Goal: Task Accomplishment & Management: Use online tool/utility

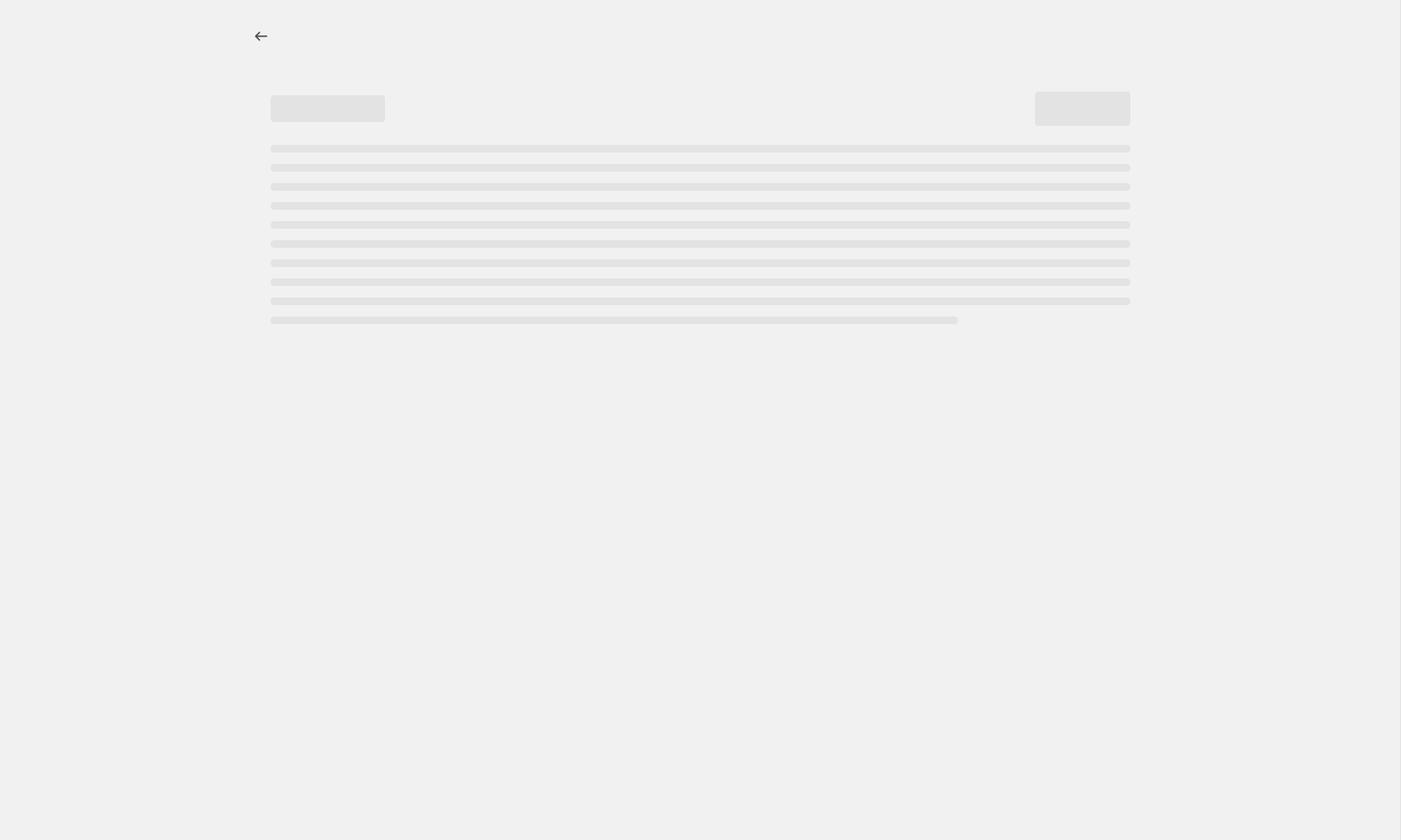
select select "percentage"
select select "collection"
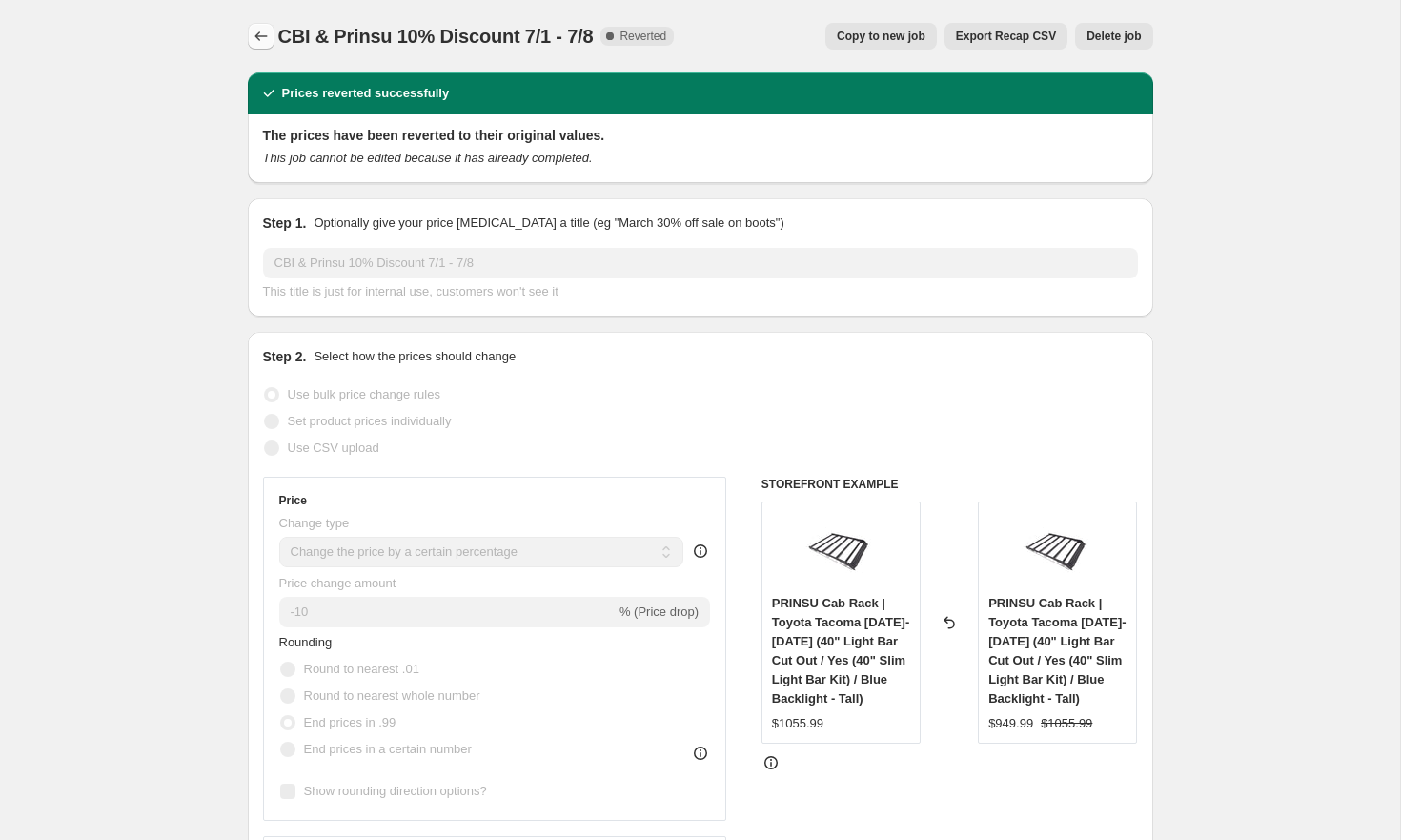
click at [260, 30] on icon "Price change jobs" at bounding box center [261, 36] width 19 height 19
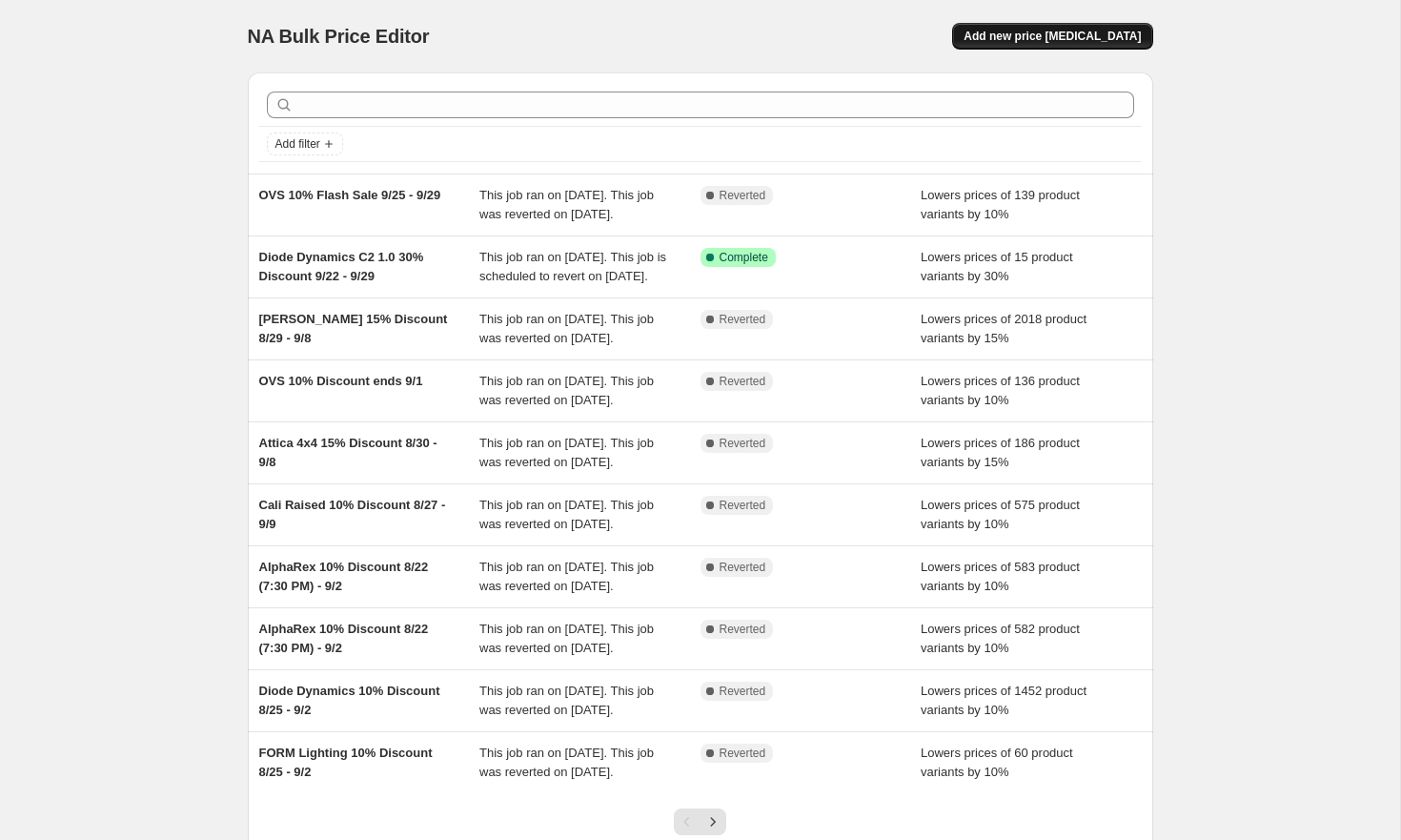
click at [1099, 31] on span "Add new price [MEDICAL_DATA]" at bounding box center [1052, 36] width 177 height 16
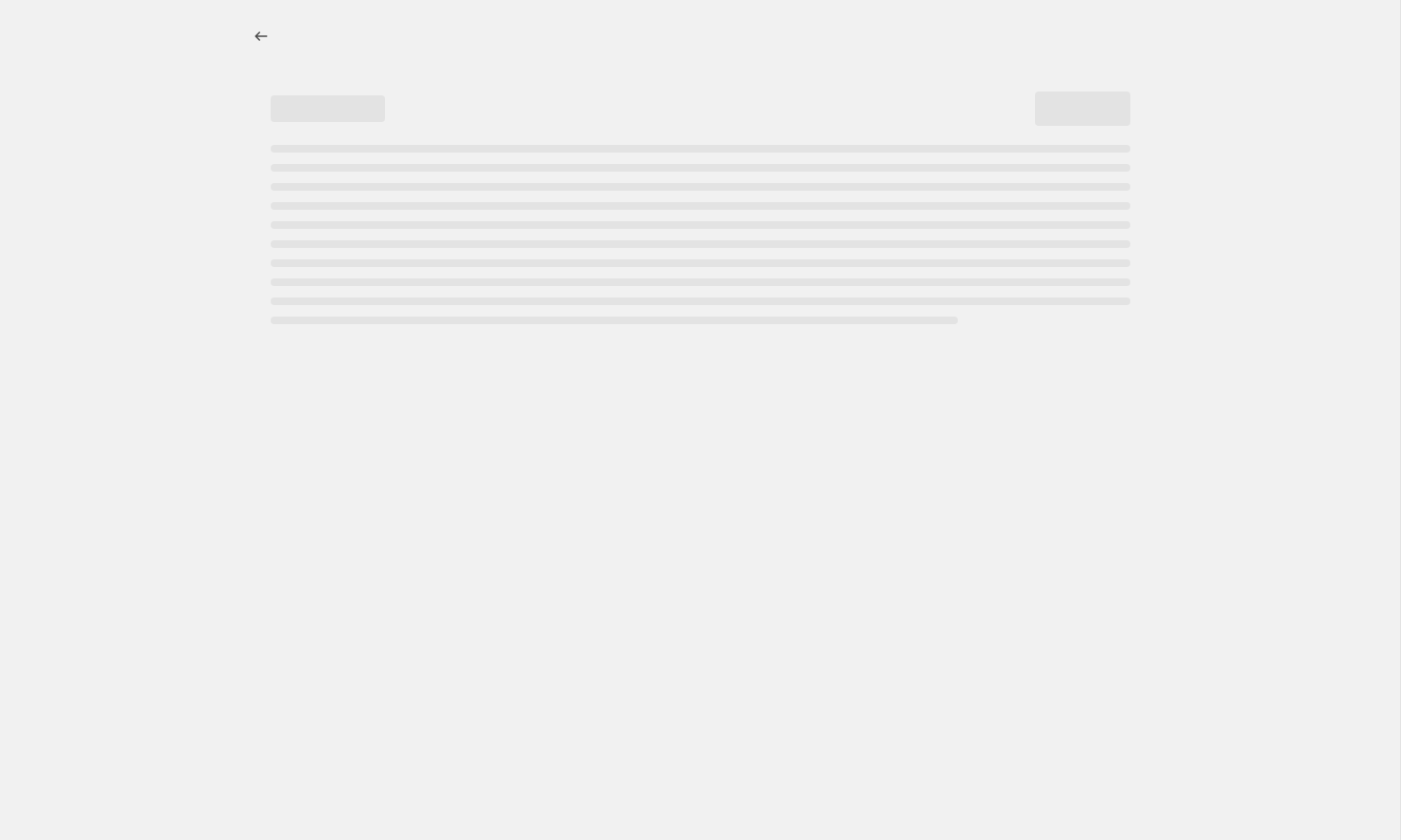
select select "percentage"
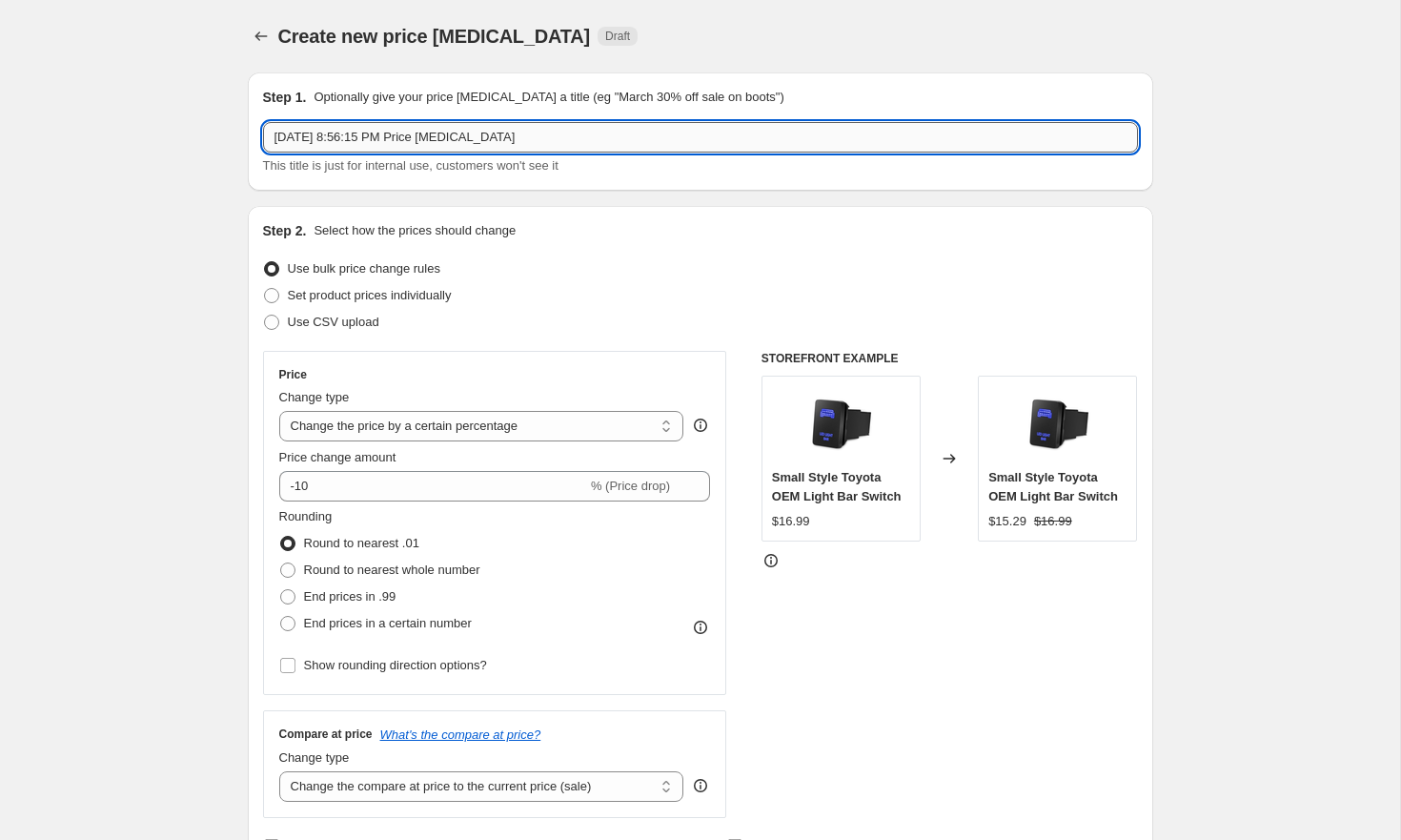
click at [515, 135] on input "Sep 30, 2025 at 8:56:15 PM Price change job" at bounding box center [700, 136] width 875 height 30
click at [329, 135] on input "Morimoto 20% Discount 10/1 - 10/31" at bounding box center [700, 136] width 875 height 30
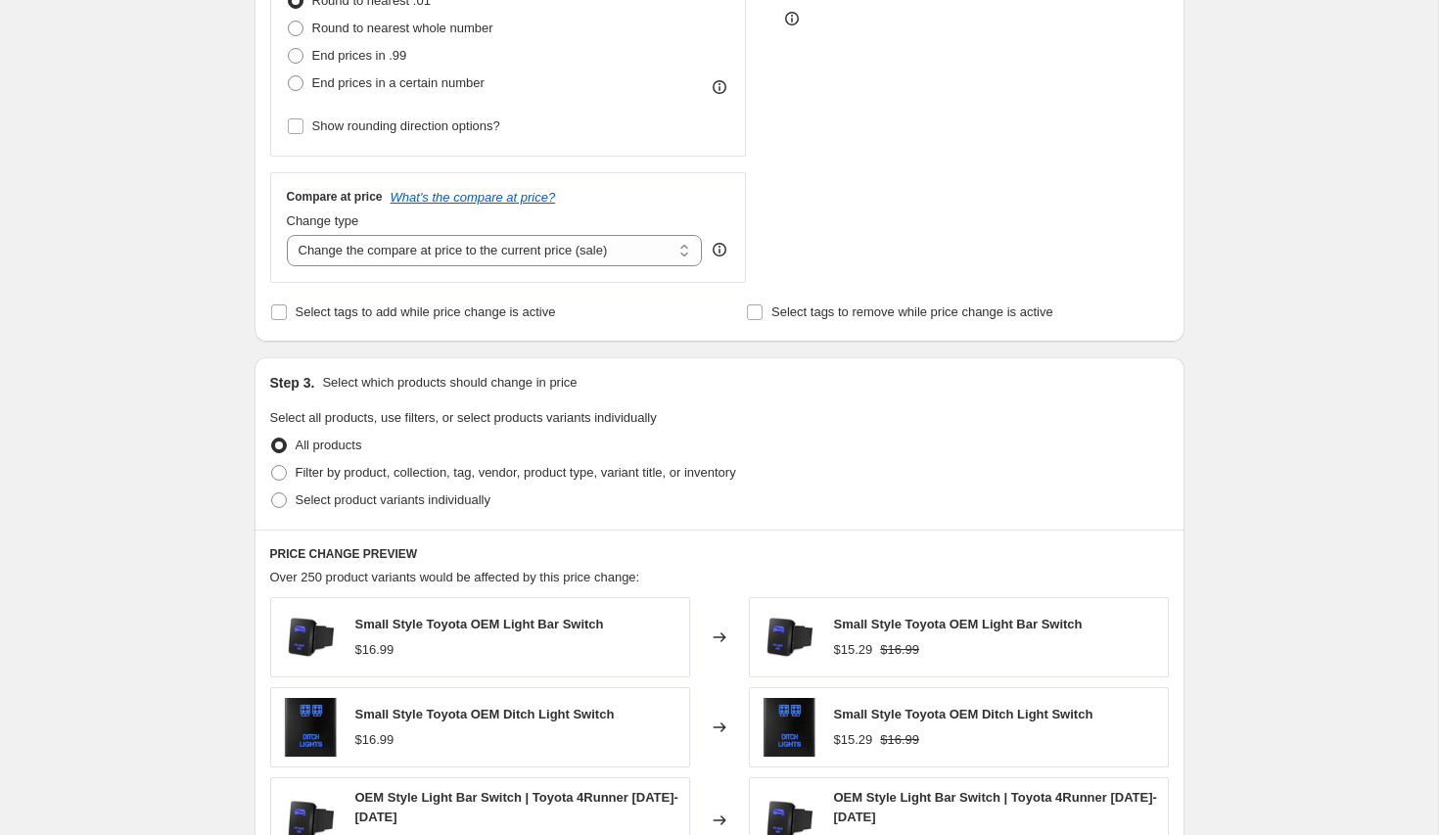
scroll to position [584, 0]
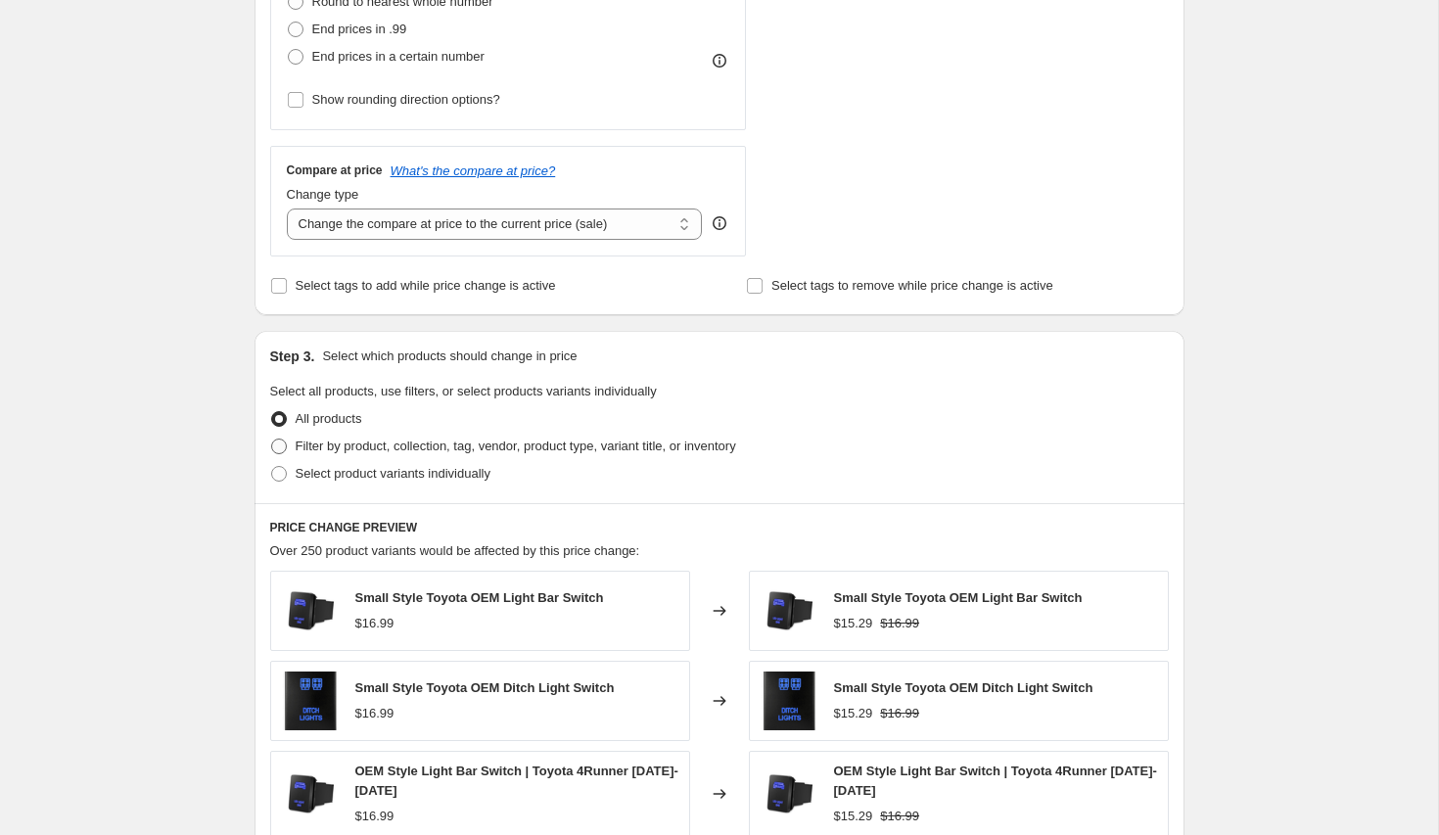
type input "[PERSON_NAME] Sale 20% Discount 10/1 - 10/31"
click at [488, 441] on span "Filter by product, collection, tag, vendor, product type, variant title, or inv…" at bounding box center [516, 446] width 441 height 15
click at [272, 440] on input "Filter by product, collection, tag, vendor, product type, variant title, or inv…" at bounding box center [271, 439] width 1 height 1
radio input "true"
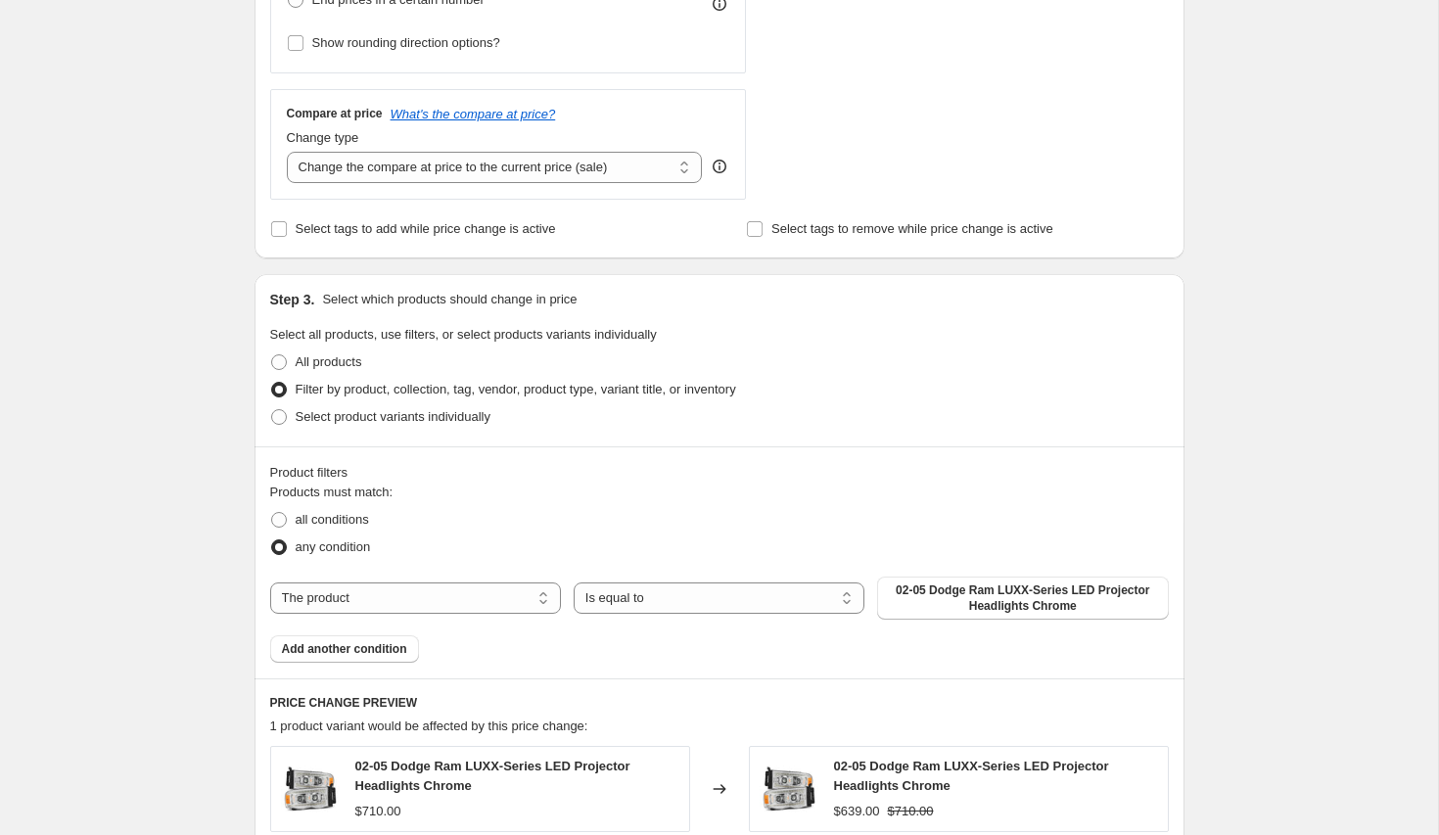
scroll to position [661, 0]
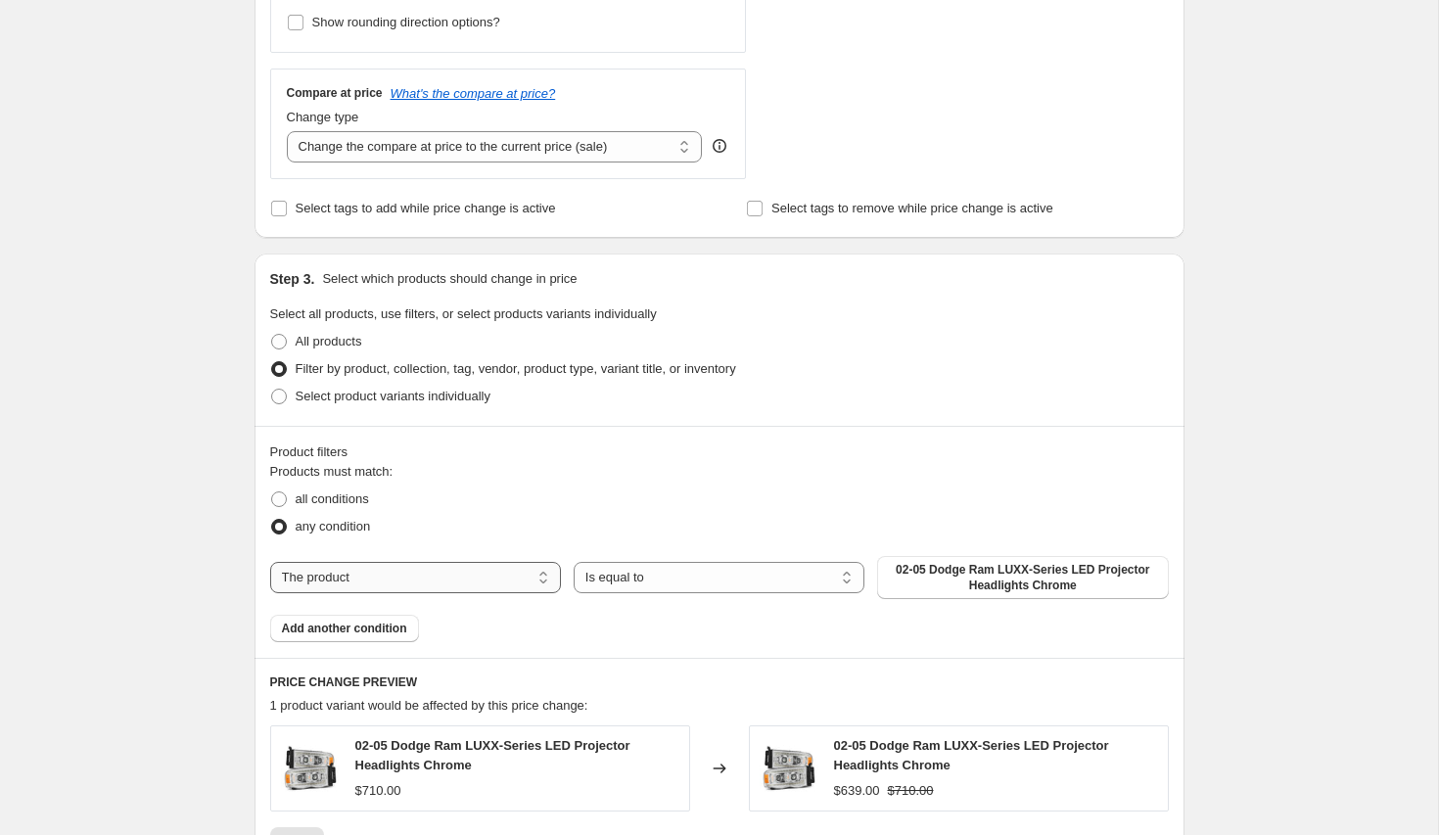
select select "collection"
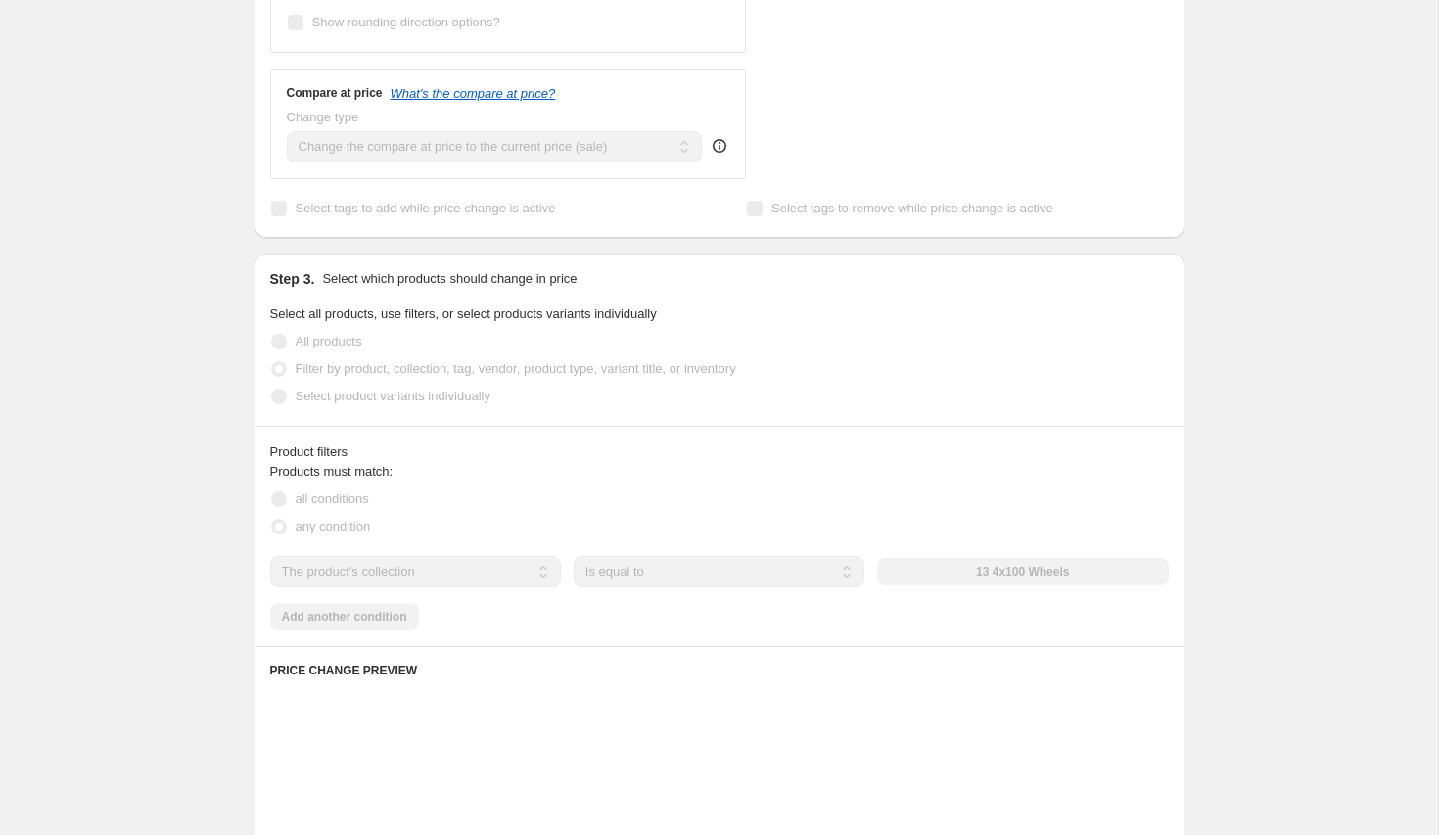
click at [992, 576] on div "The product The product's collection The product's tag The product's vendor The…" at bounding box center [719, 571] width 899 height 31
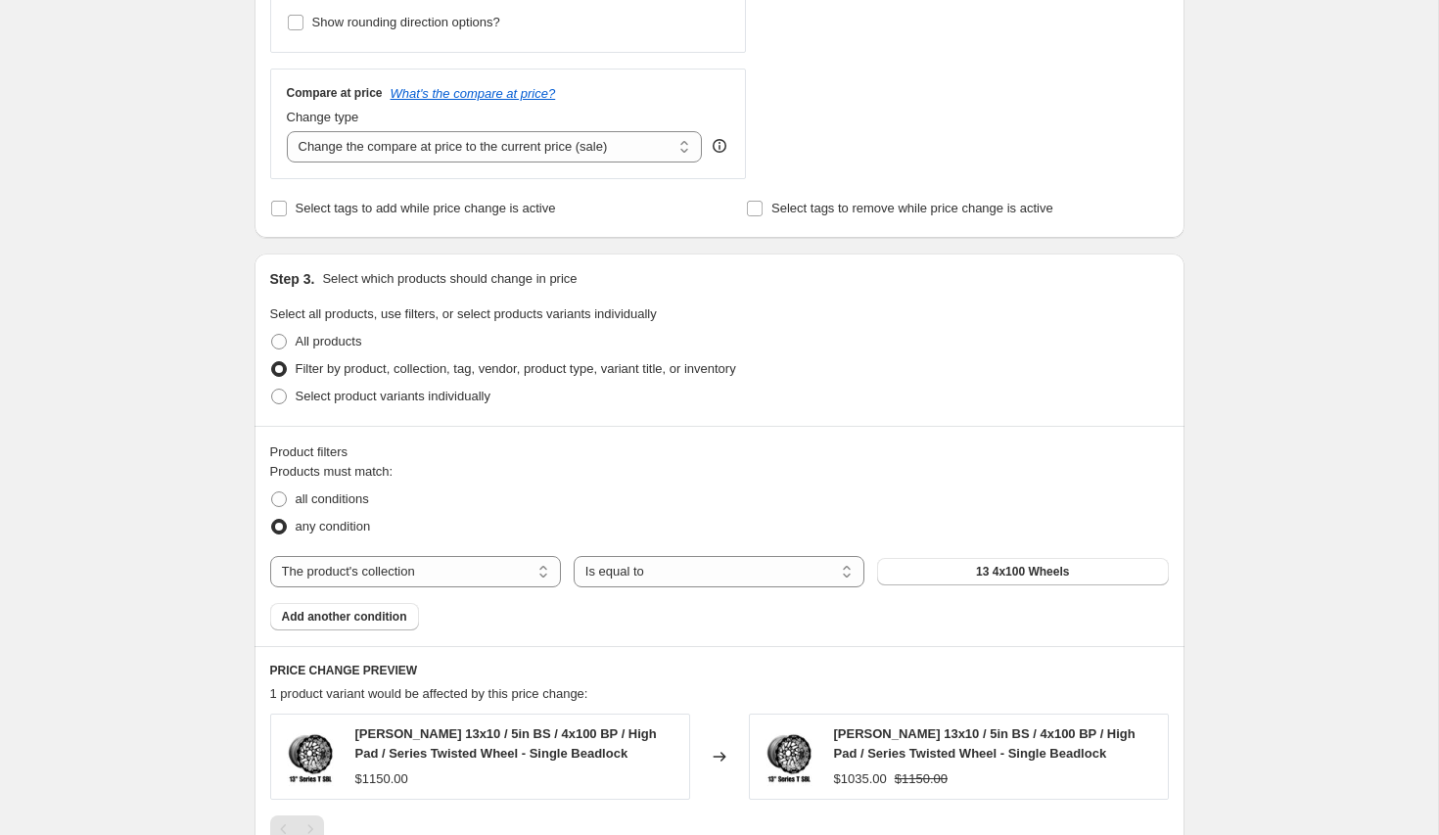
click at [992, 576] on span "13 4x100 Wheels" at bounding box center [1022, 572] width 93 height 16
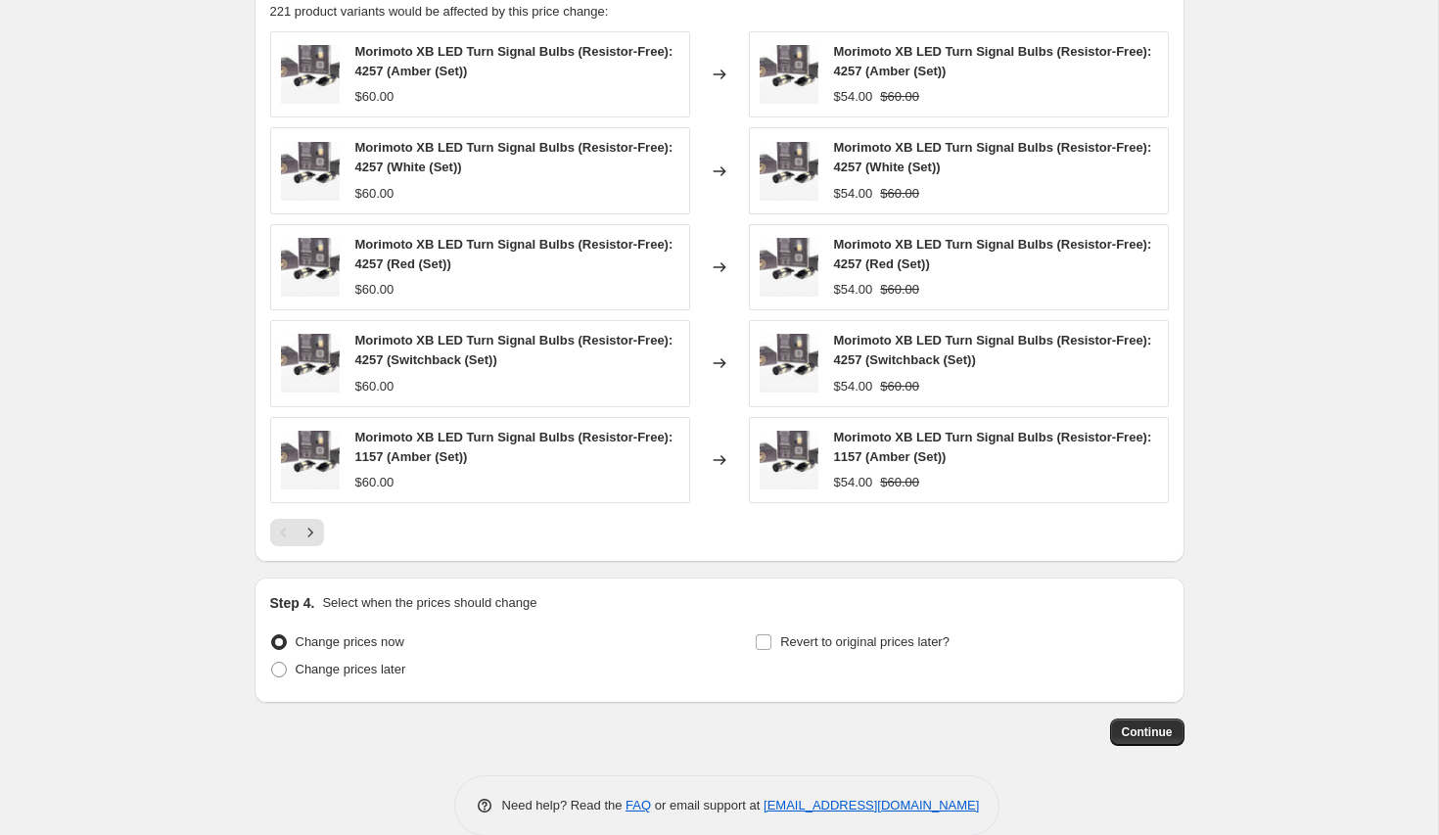
scroll to position [1342, 0]
click at [399, 666] on span "Change prices later" at bounding box center [351, 670] width 111 height 15
click at [272, 664] on input "Change prices later" at bounding box center [271, 663] width 1 height 1
radio input "true"
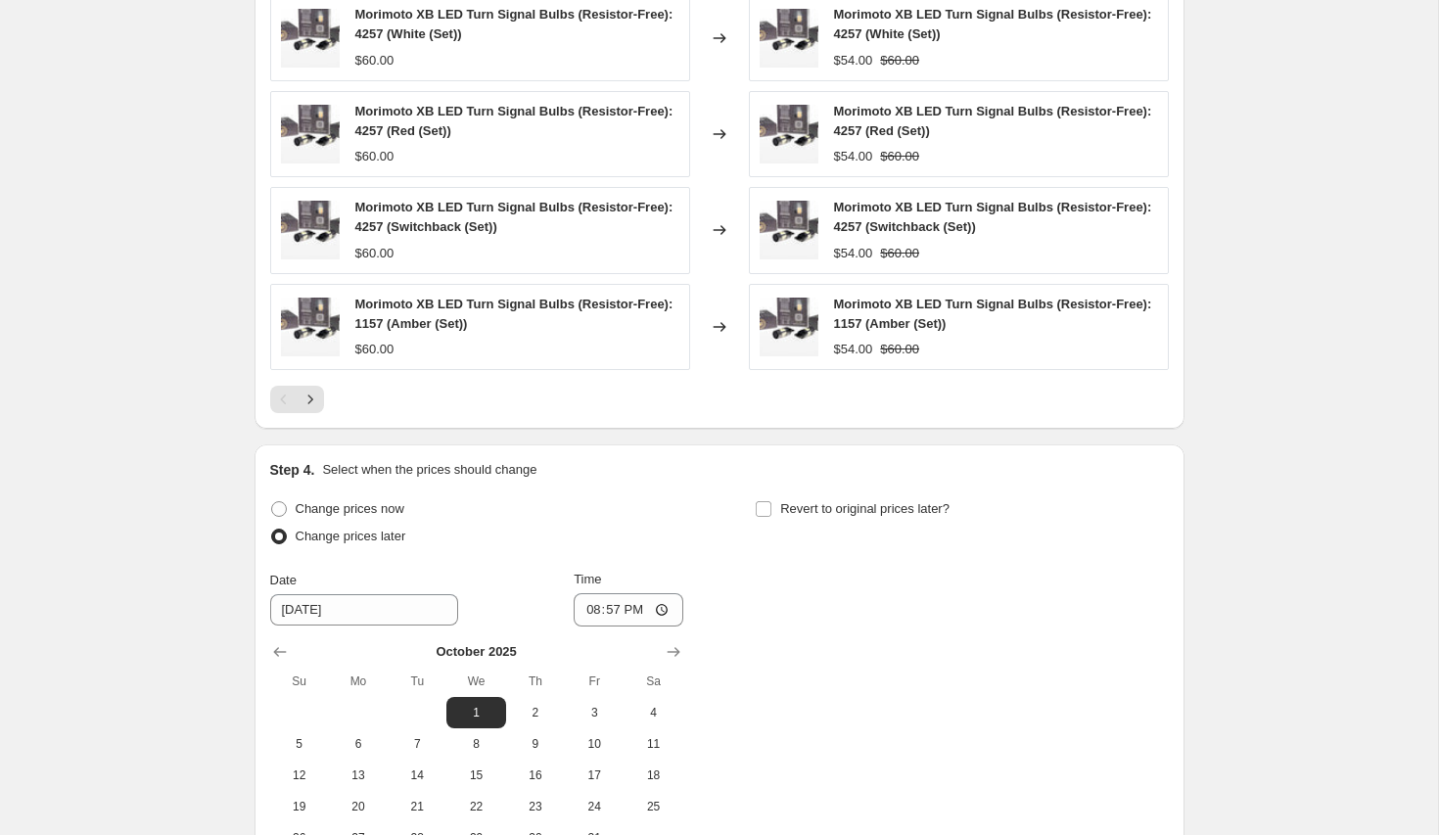
scroll to position [1520, 0]
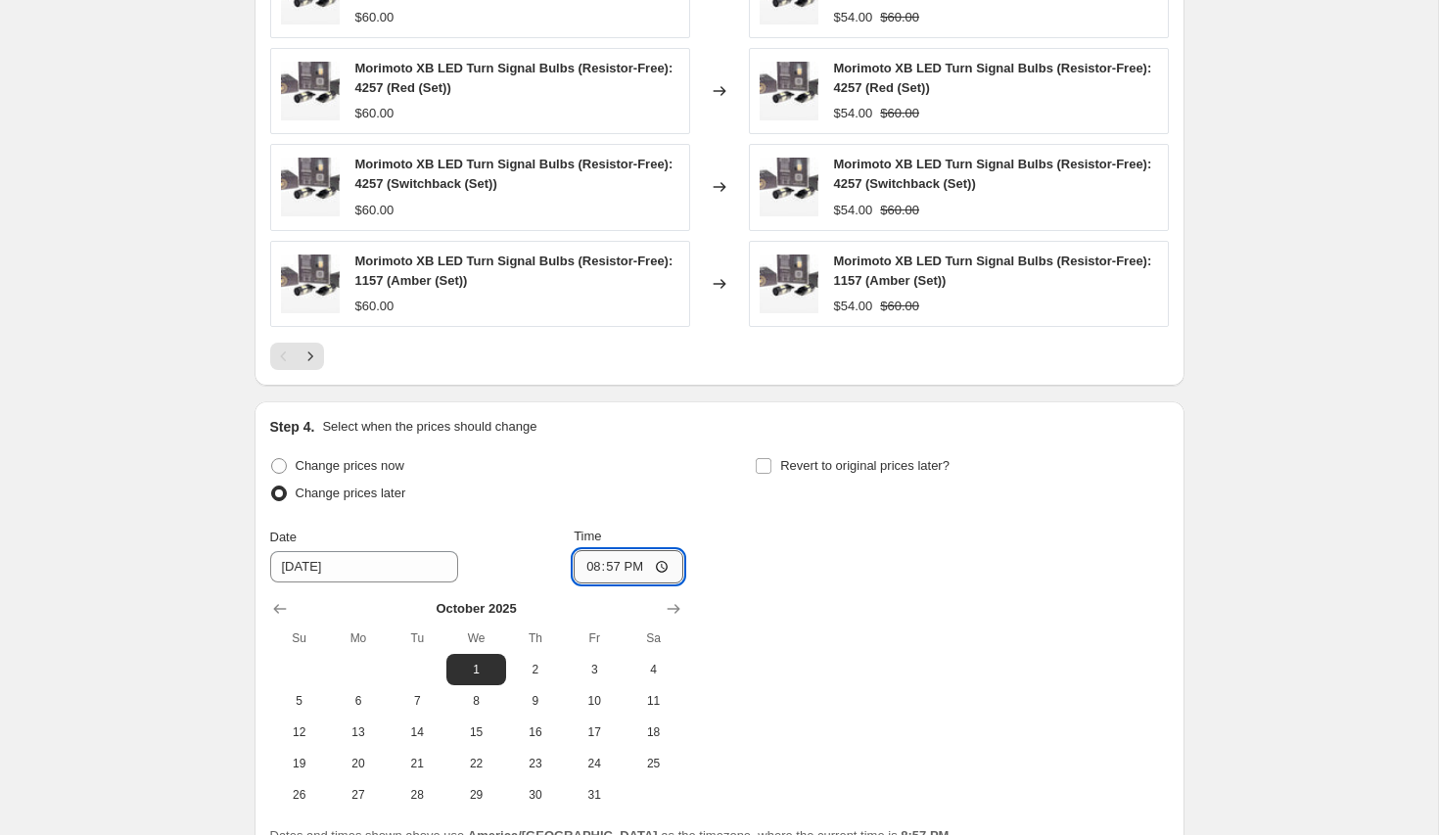
click at [614, 566] on input "20:57" at bounding box center [629, 566] width 110 height 33
type input "00:00"
click at [807, 473] on span "Revert to original prices later?" at bounding box center [864, 465] width 169 height 15
click at [772, 473] on input "Revert to original prices later?" at bounding box center [764, 466] width 16 height 16
checkbox input "true"
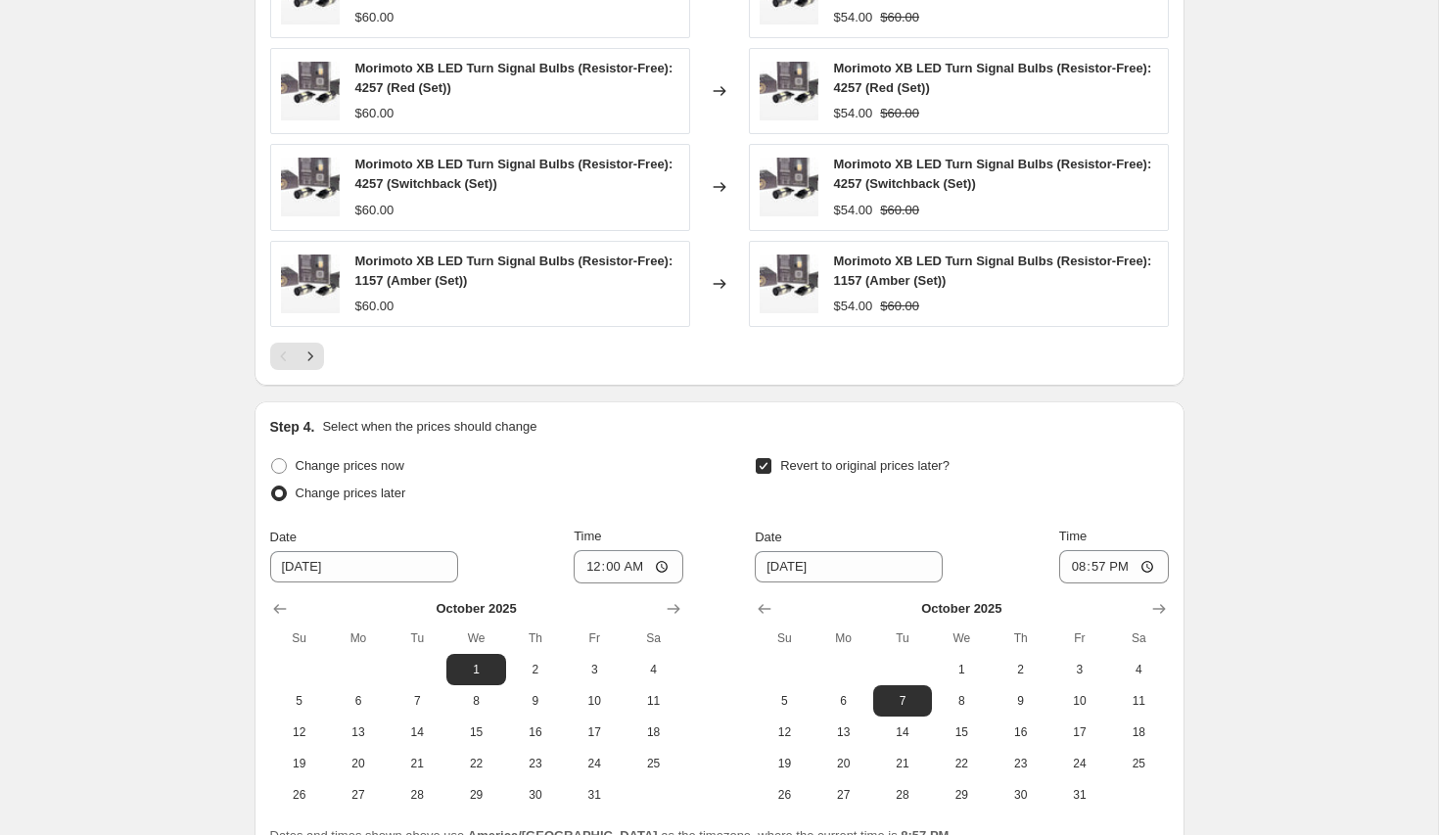
scroll to position [1627, 0]
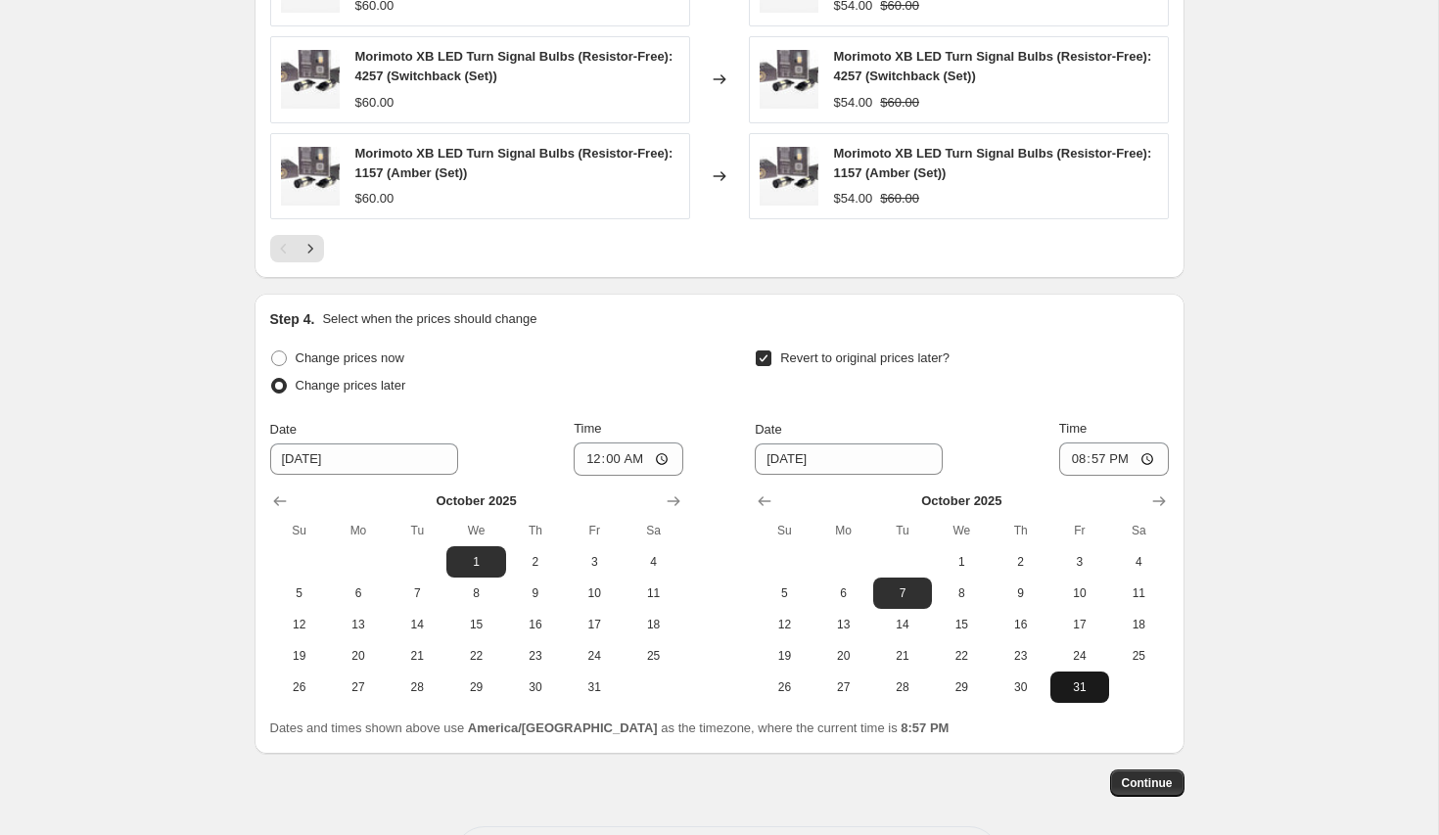
click at [1087, 683] on span "31" at bounding box center [1079, 688] width 43 height 16
type input "10/31/2025"
click at [1100, 462] on input "20:57" at bounding box center [1114, 459] width 110 height 33
type input "23:59"
click at [1162, 785] on span "Continue" at bounding box center [1147, 783] width 51 height 16
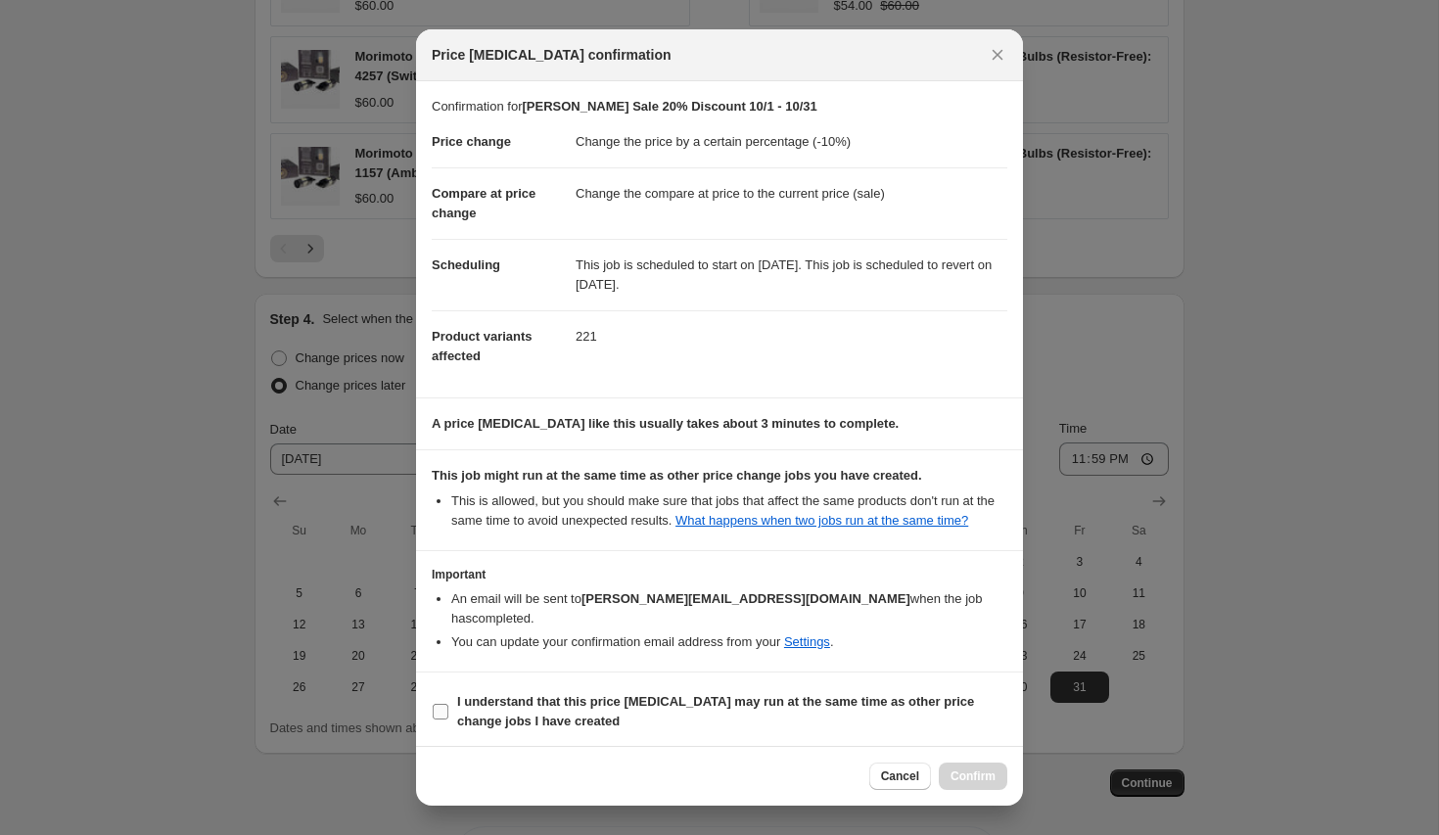
click at [967, 713] on span "I understand that this price change job may run at the same time as other price…" at bounding box center [732, 711] width 550 height 39
click at [448, 713] on input "I understand that this price change job may run at the same time as other price…" at bounding box center [441, 712] width 16 height 16
checkbox input "true"
click at [971, 758] on div "Cancel Confirm" at bounding box center [719, 776] width 607 height 60
click at [979, 792] on div "Cancel Confirm" at bounding box center [719, 776] width 607 height 60
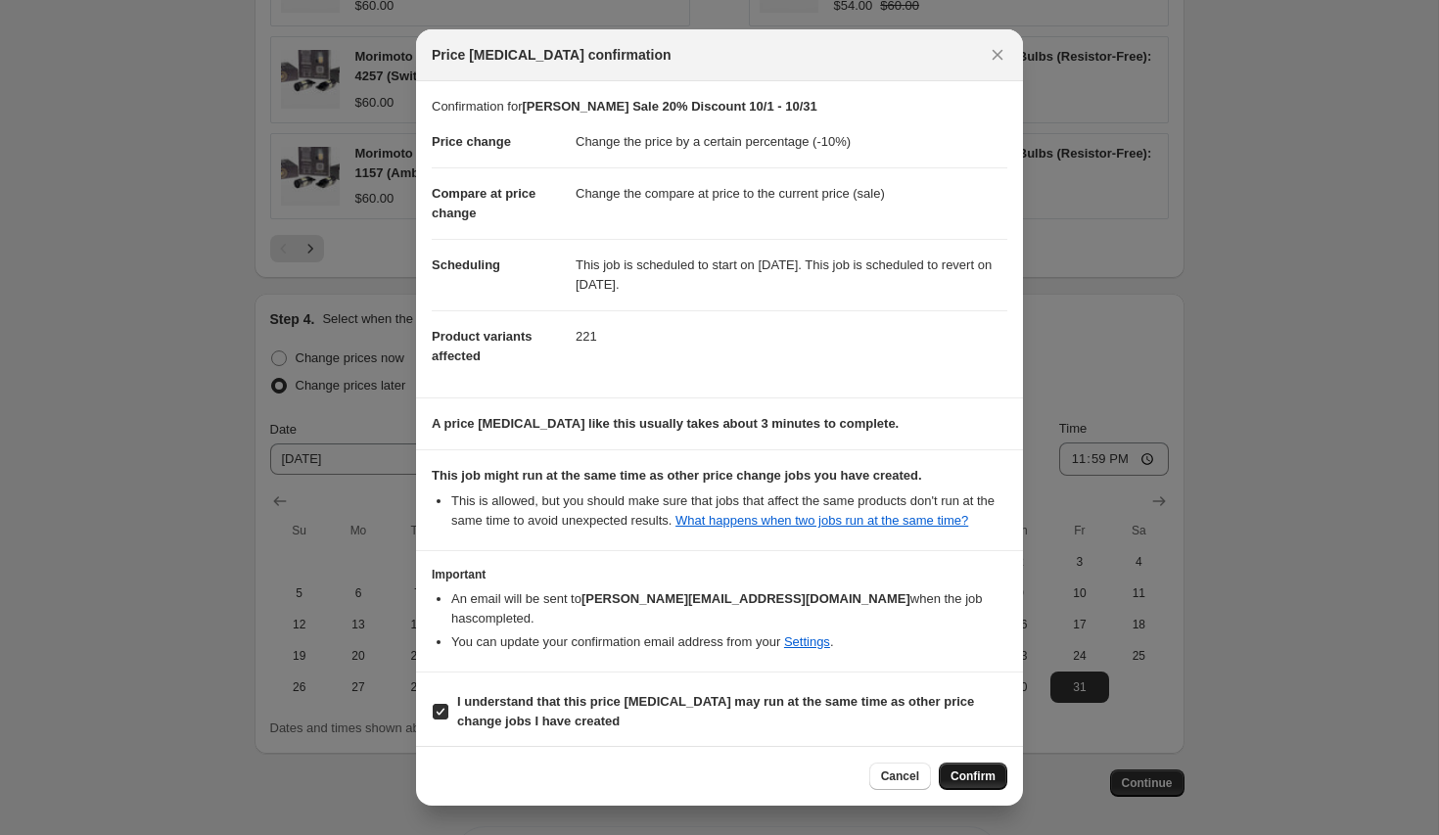
click at [979, 770] on span "Confirm" at bounding box center [973, 777] width 45 height 16
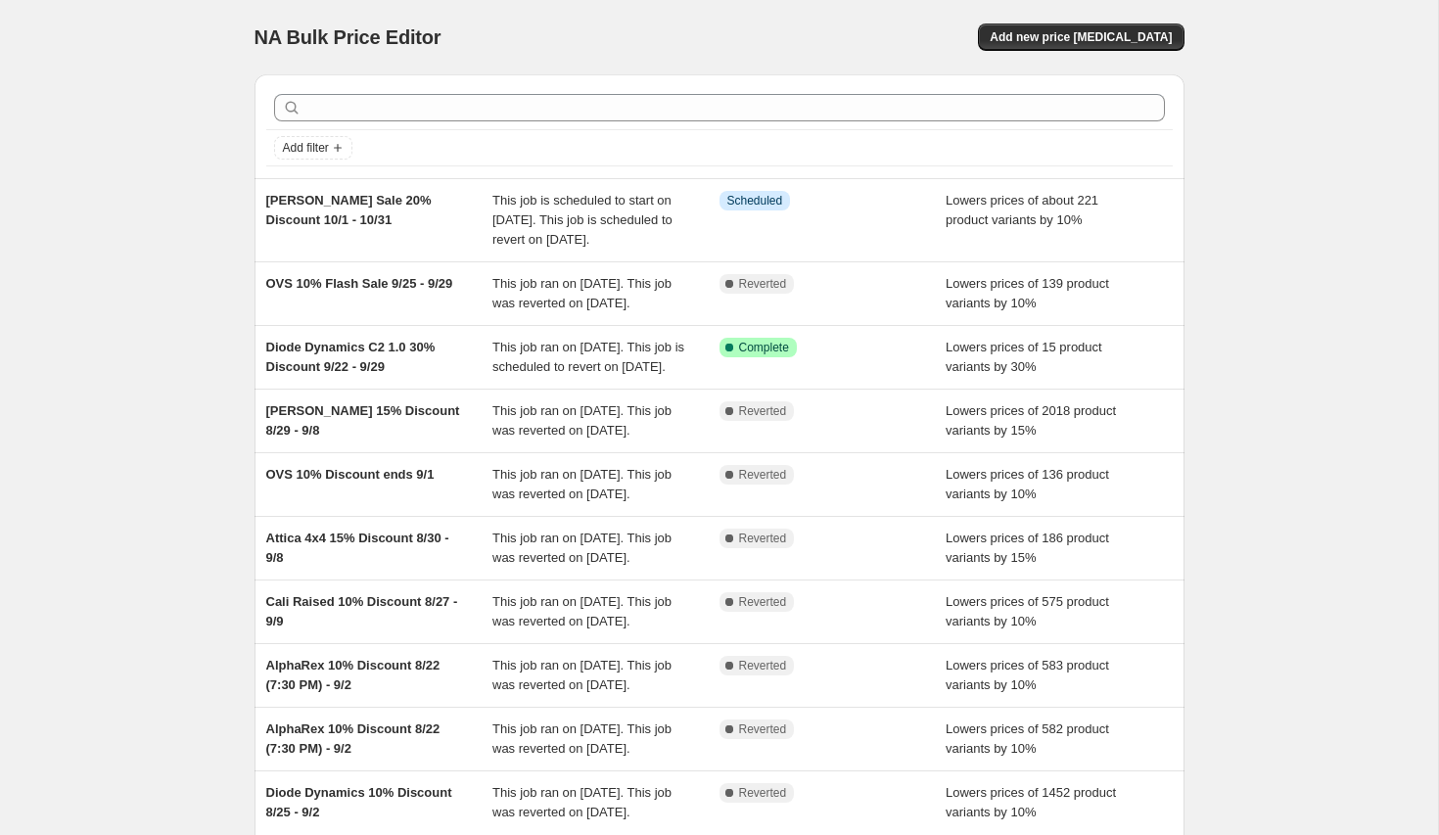
click at [1128, 90] on div at bounding box center [719, 107] width 907 height 43
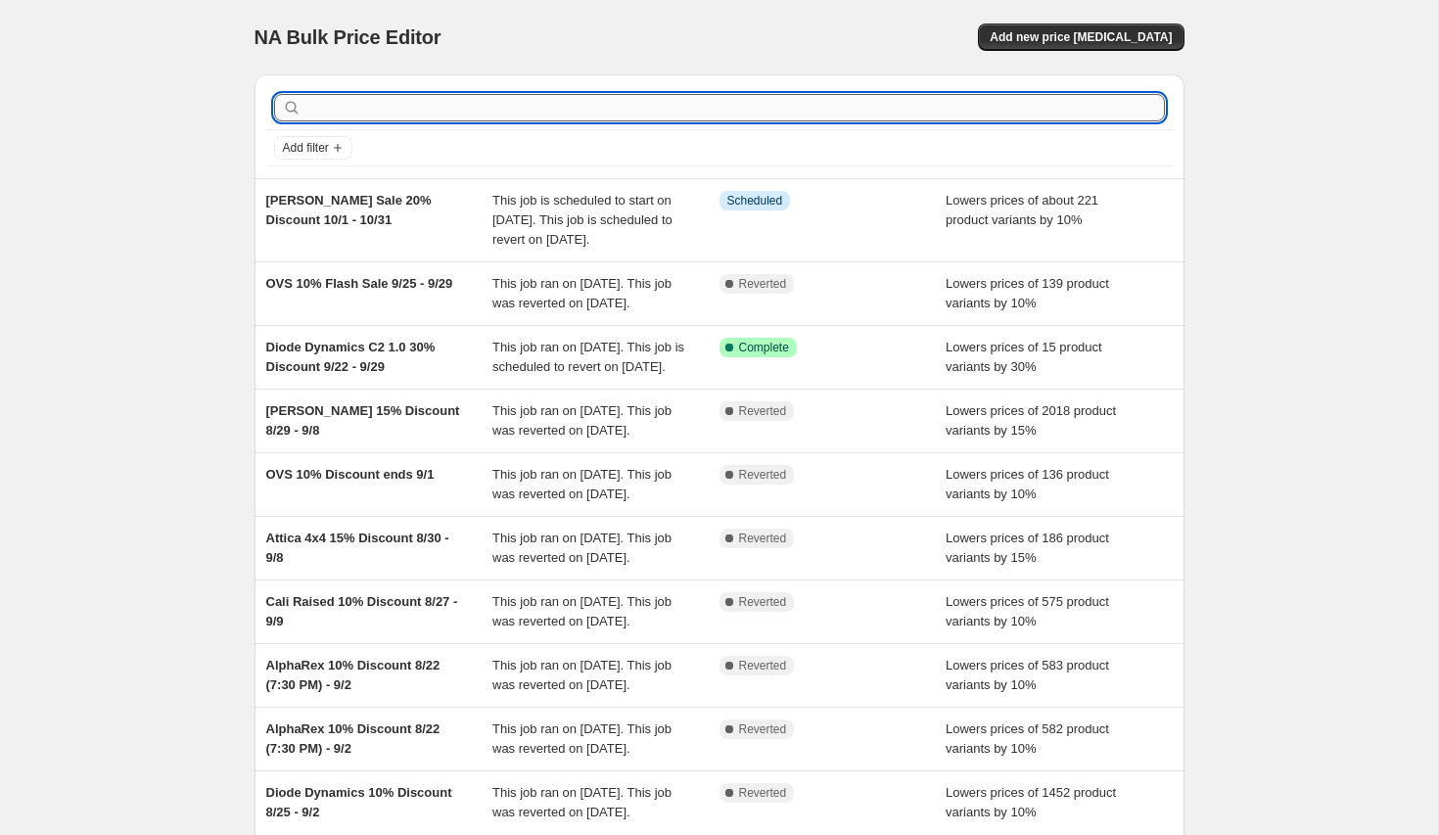
click at [1082, 102] on input "text" at bounding box center [735, 107] width 860 height 27
type input "o"
type input "prinsu"
click at [414, 115] on input "prinsu" at bounding box center [717, 107] width 824 height 27
type input "prinsu"
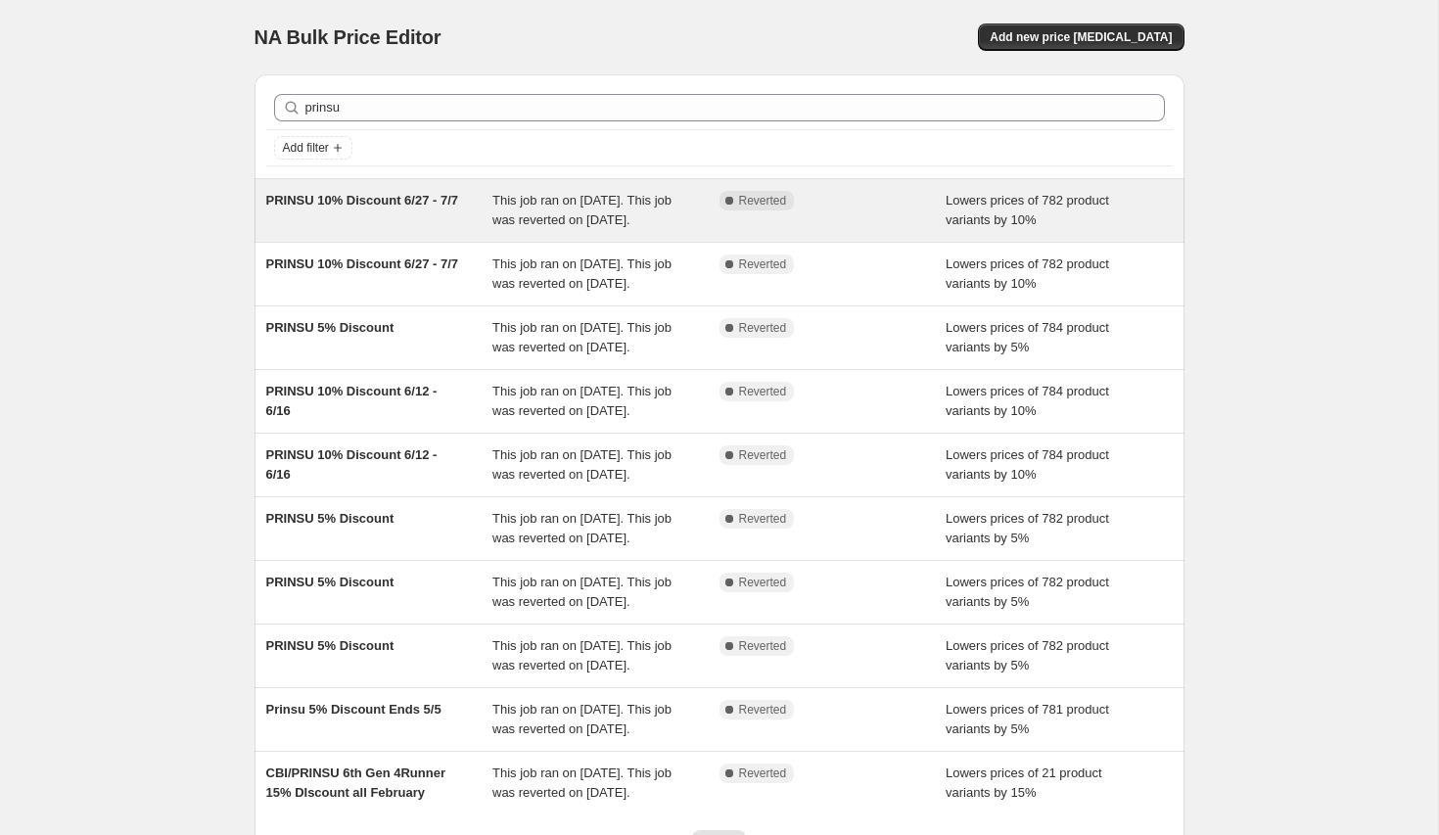
click at [329, 197] on span "PRINSU 10% Discount 6/27 - 7/7" at bounding box center [362, 200] width 193 height 15
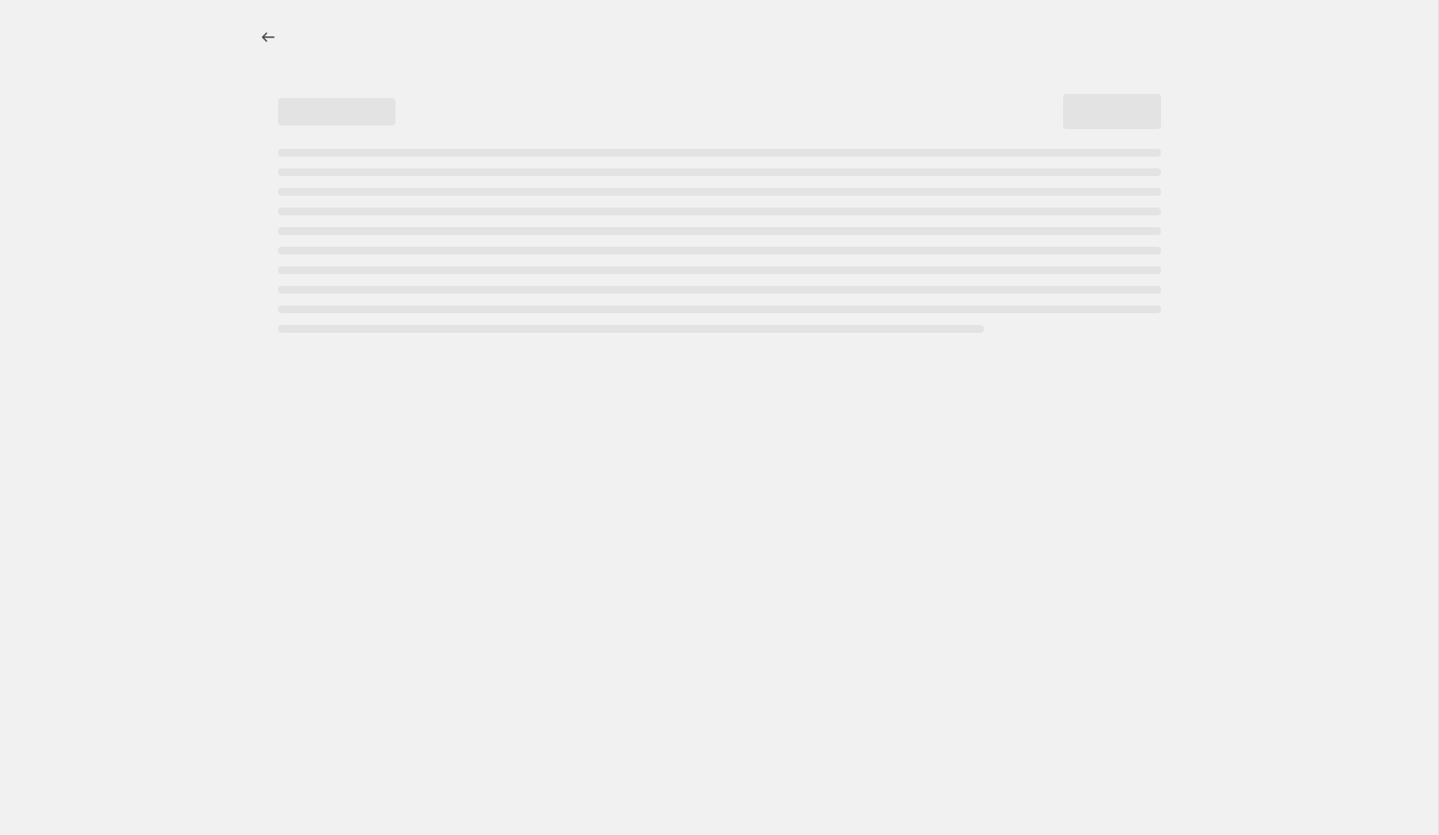
select select "percentage"
select select "collection"
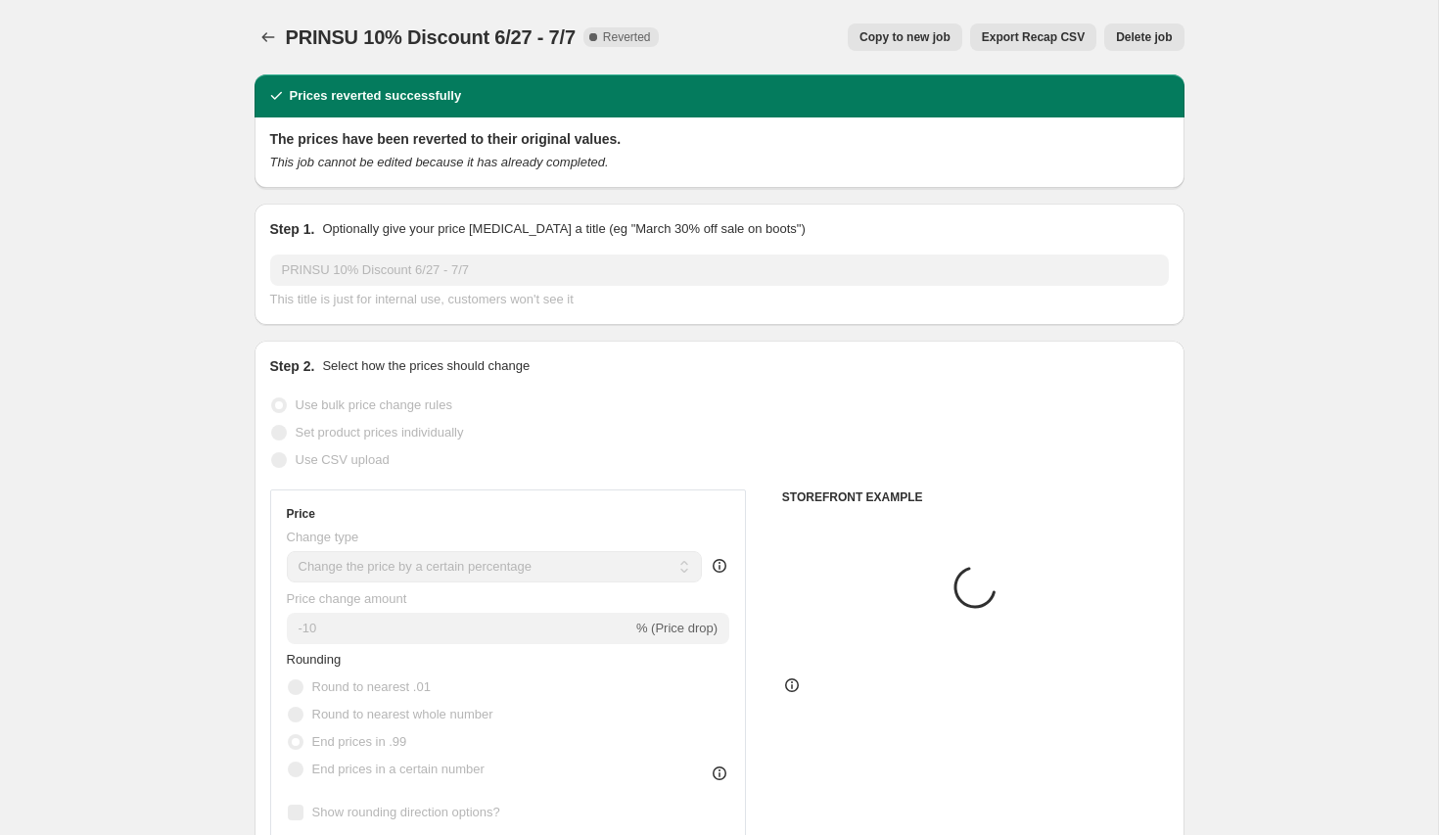
click at [894, 42] on span "Copy to new job" at bounding box center [905, 37] width 91 height 16
select select "percentage"
select select "collection"
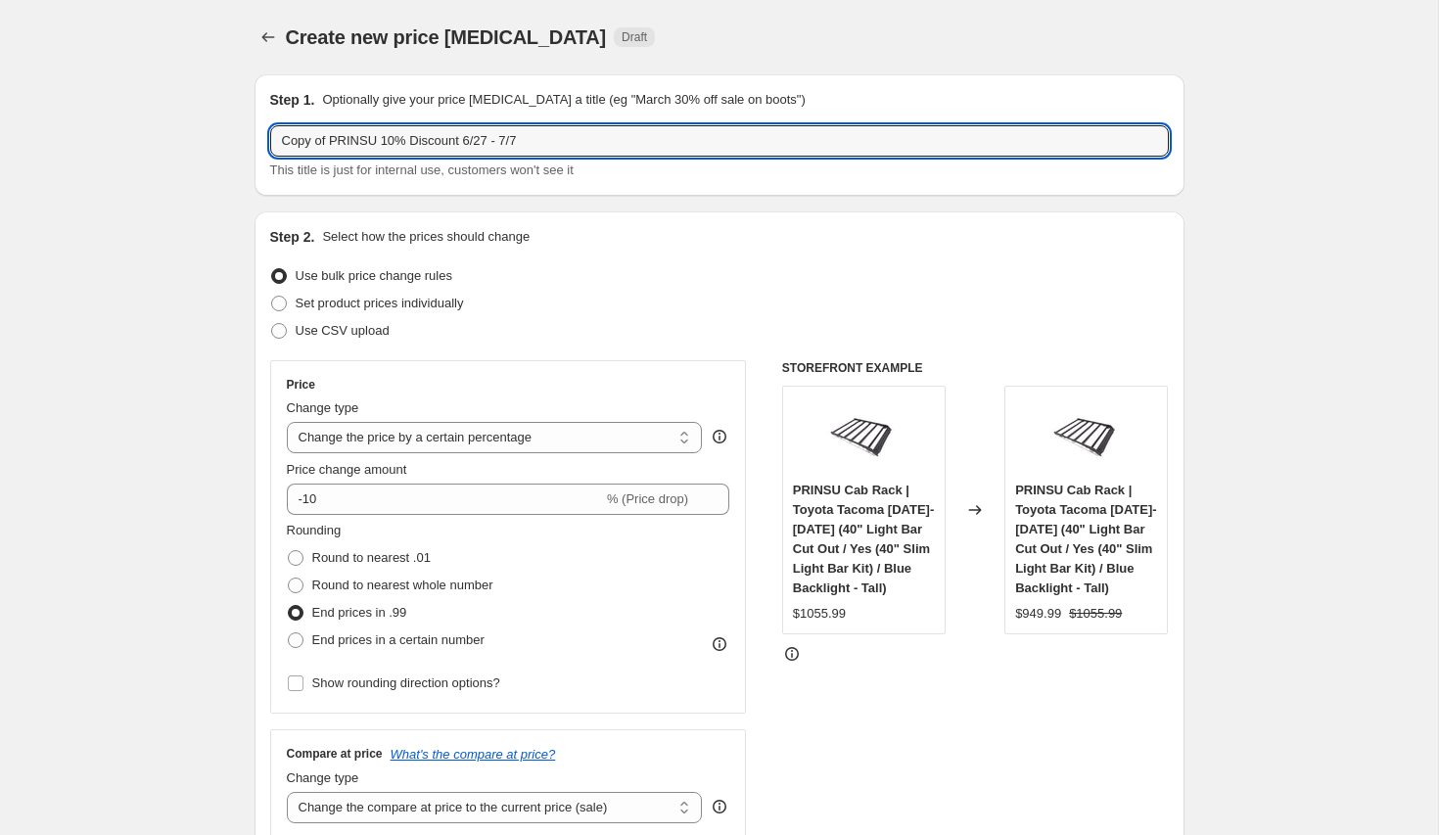
drag, startPoint x: 333, startPoint y: 142, endPoint x: 248, endPoint y: 132, distance: 85.7
click at [348, 137] on input "PRINSU 10% Discount 6/27 - 7/7" at bounding box center [719, 140] width 899 height 31
drag, startPoint x: 417, startPoint y: 136, endPoint x: 636, endPoint y: 131, distance: 219.4
click at [636, 131] on input "PRINSU 15% Discount 6/27 - 7/7" at bounding box center [719, 140] width 899 height 31
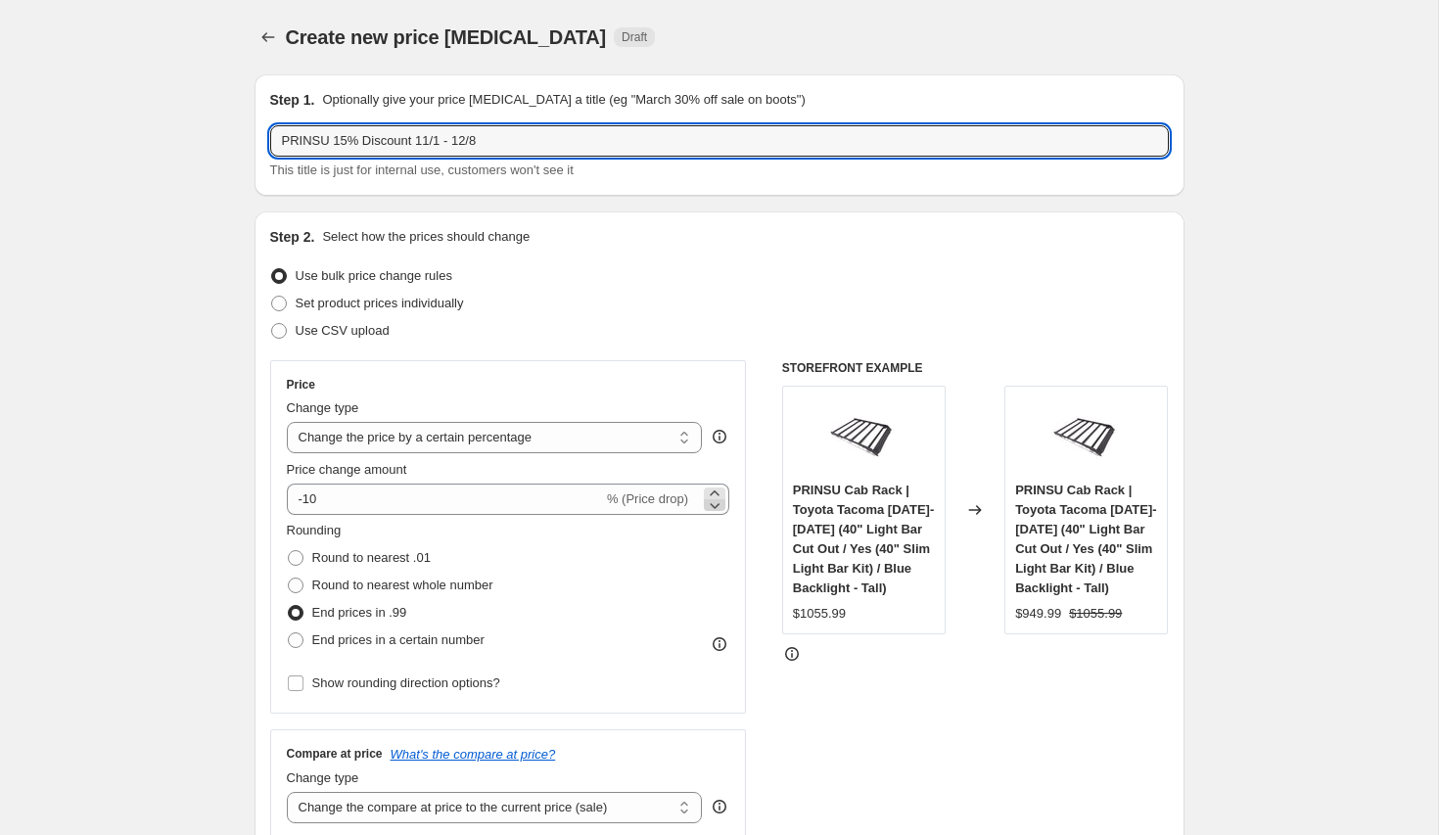
type input "PRINSU 15% Discount 11/1 - 12/8"
click at [714, 504] on icon at bounding box center [715, 505] width 20 height 20
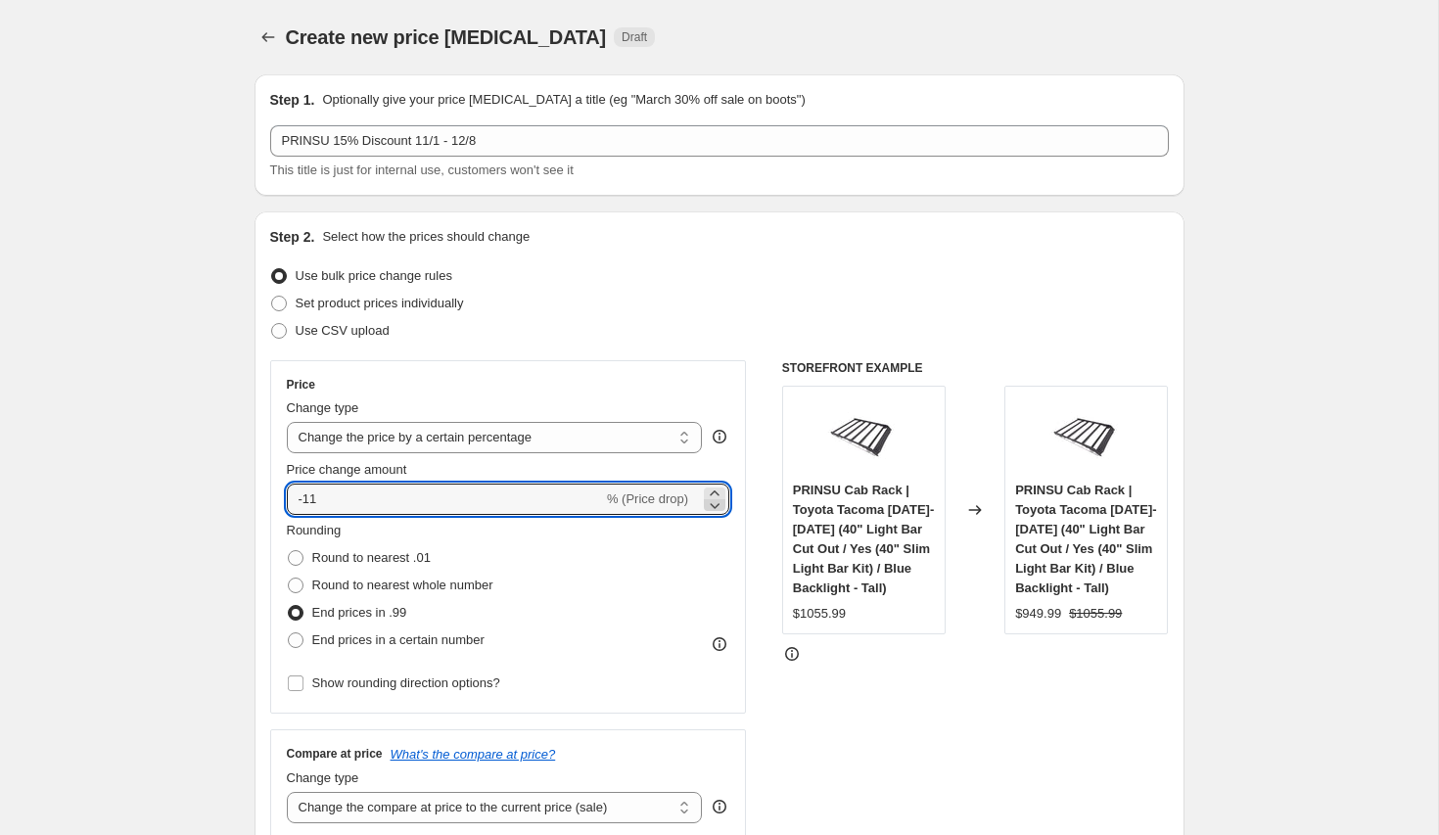
click at [714, 504] on icon at bounding box center [715, 505] width 20 height 20
type input "-15"
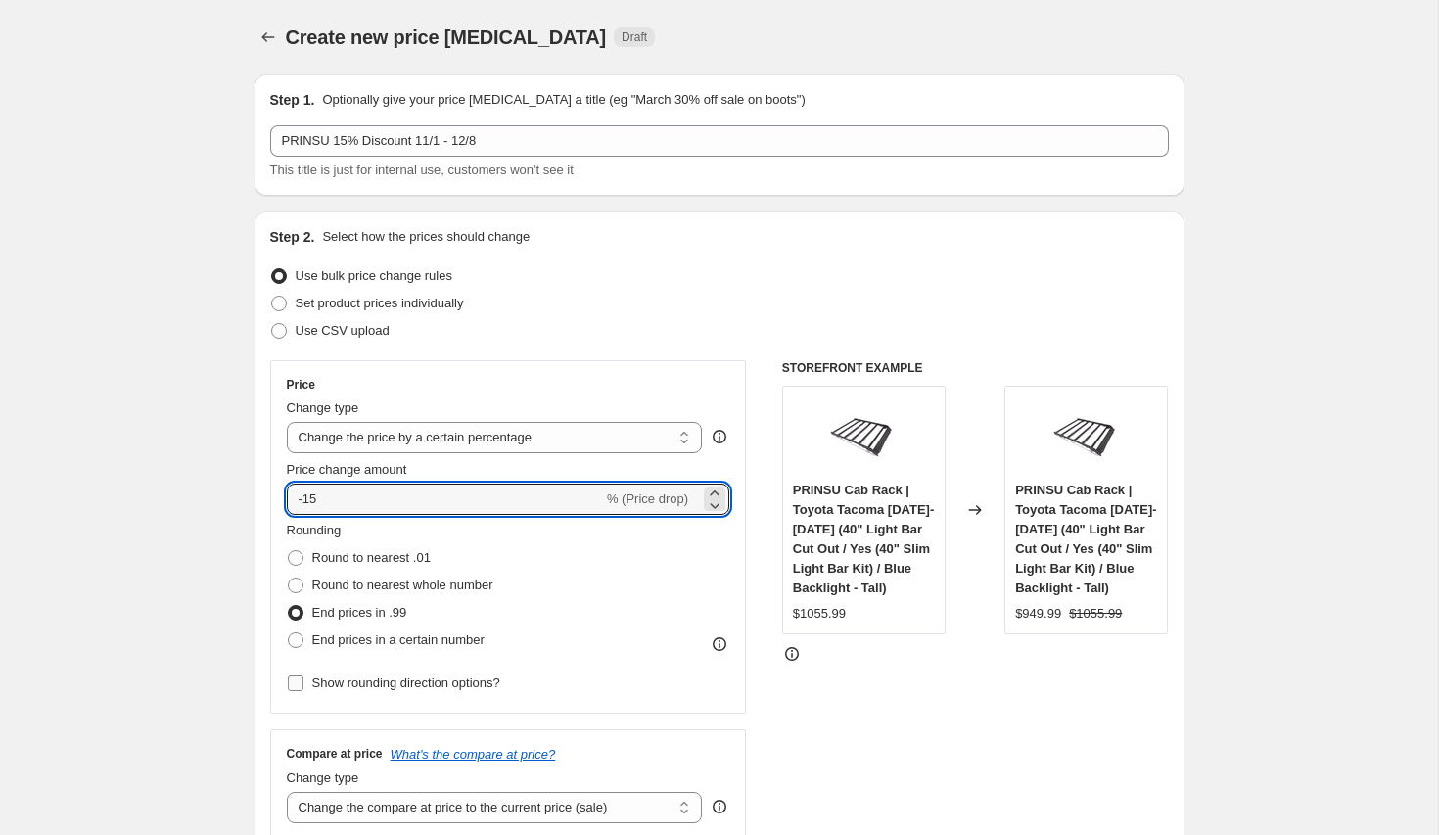
click at [450, 689] on span "Show rounding direction options?" at bounding box center [406, 683] width 188 height 15
click at [304, 689] on input "Show rounding direction options?" at bounding box center [296, 684] width 16 height 16
checkbox input "true"
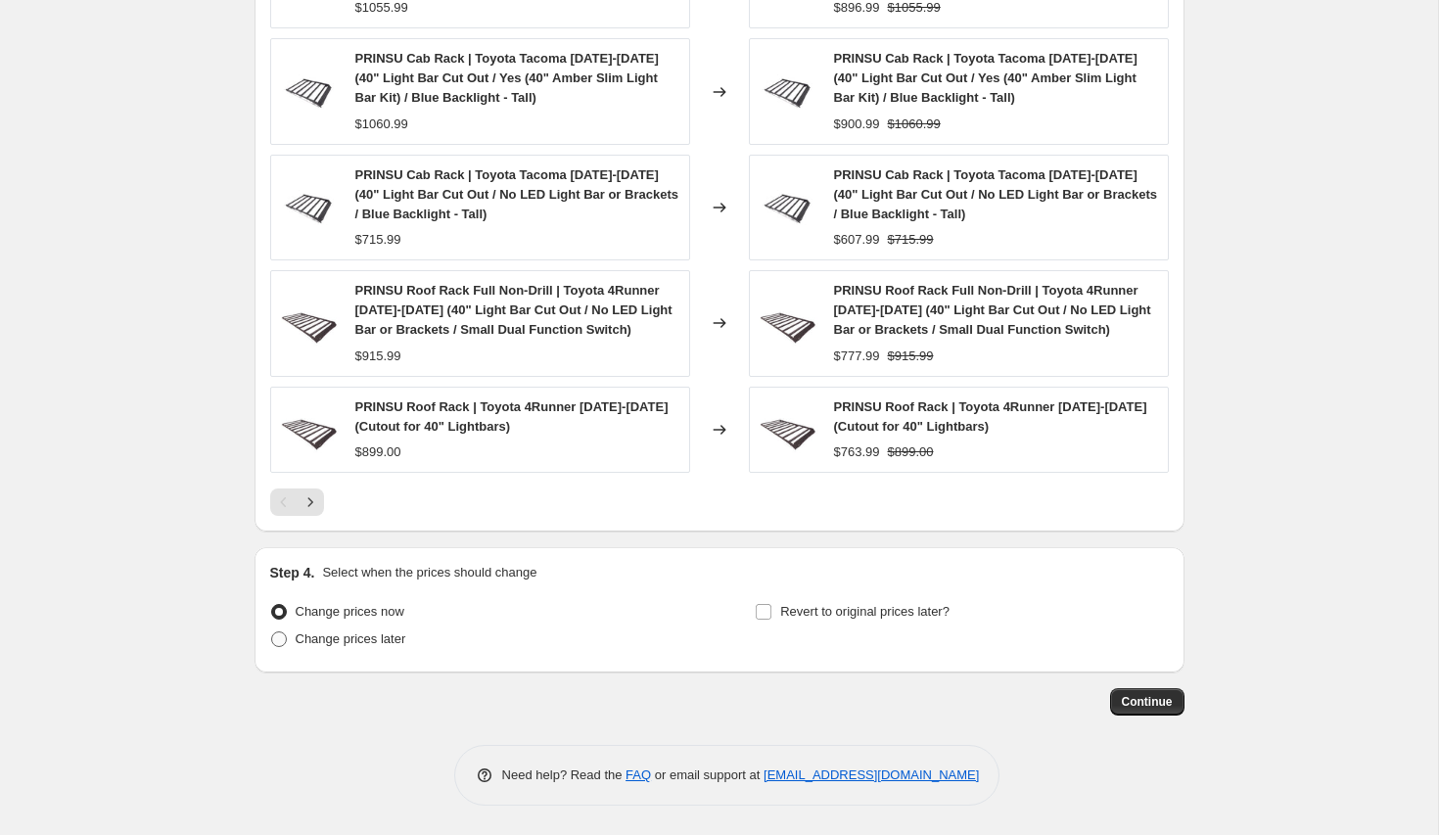
scroll to position [1573, 0]
click at [394, 643] on span "Change prices later" at bounding box center [351, 639] width 111 height 15
click at [272, 633] on input "Change prices later" at bounding box center [271, 632] width 1 height 1
radio input "true"
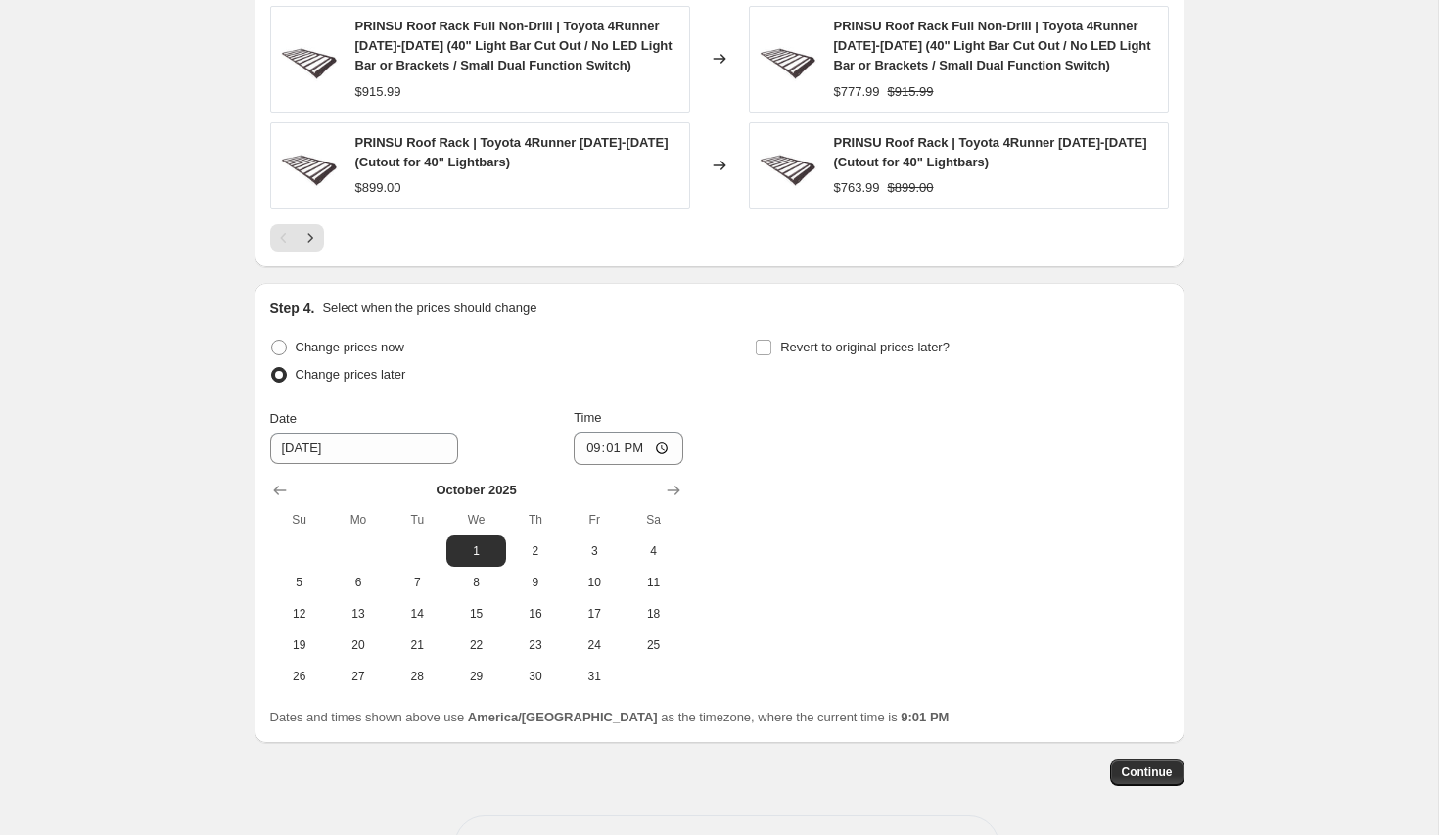
scroll to position [1846, 0]
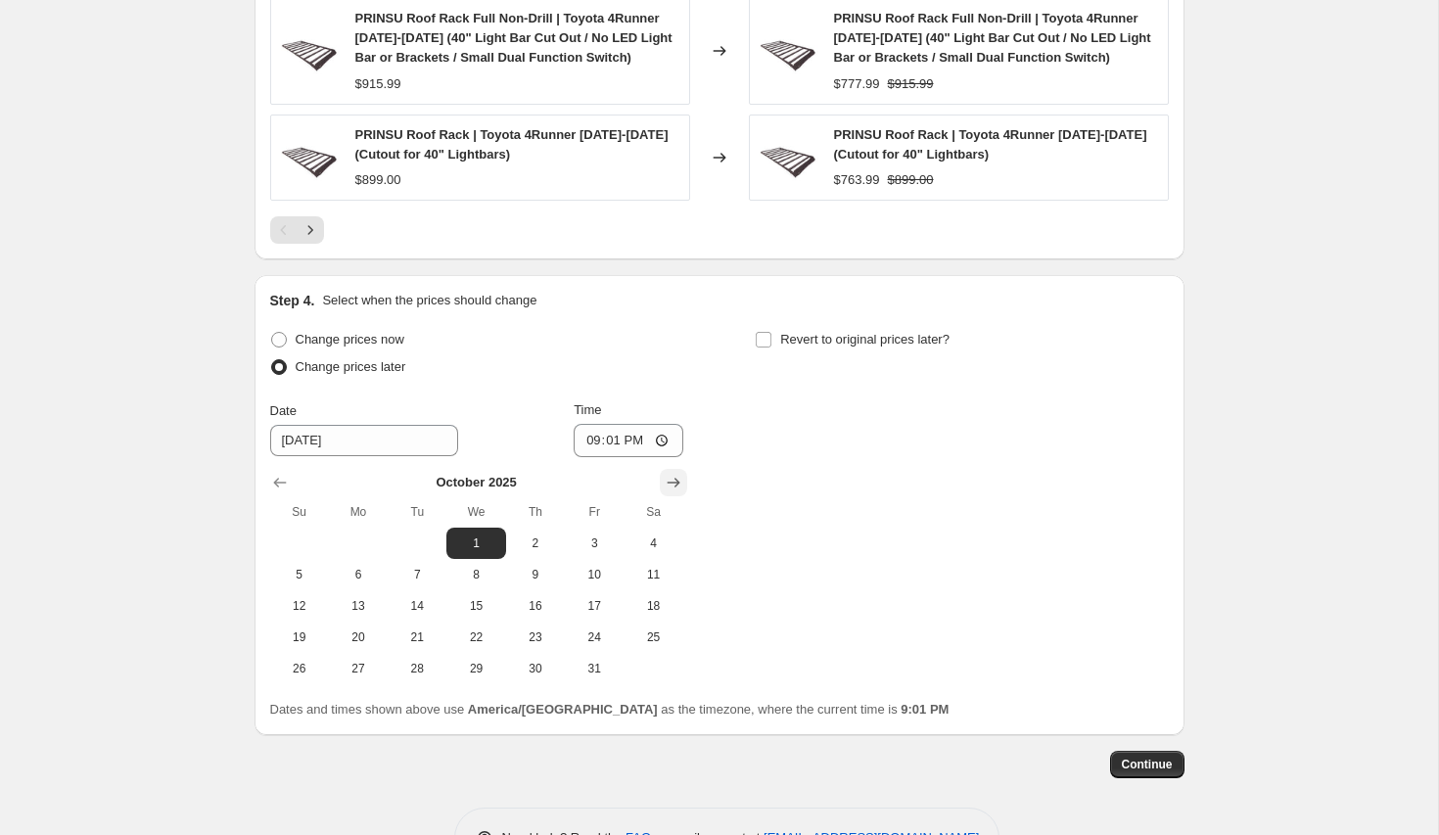
click at [677, 479] on icon "Show next month, November 2025" at bounding box center [674, 483] width 20 height 20
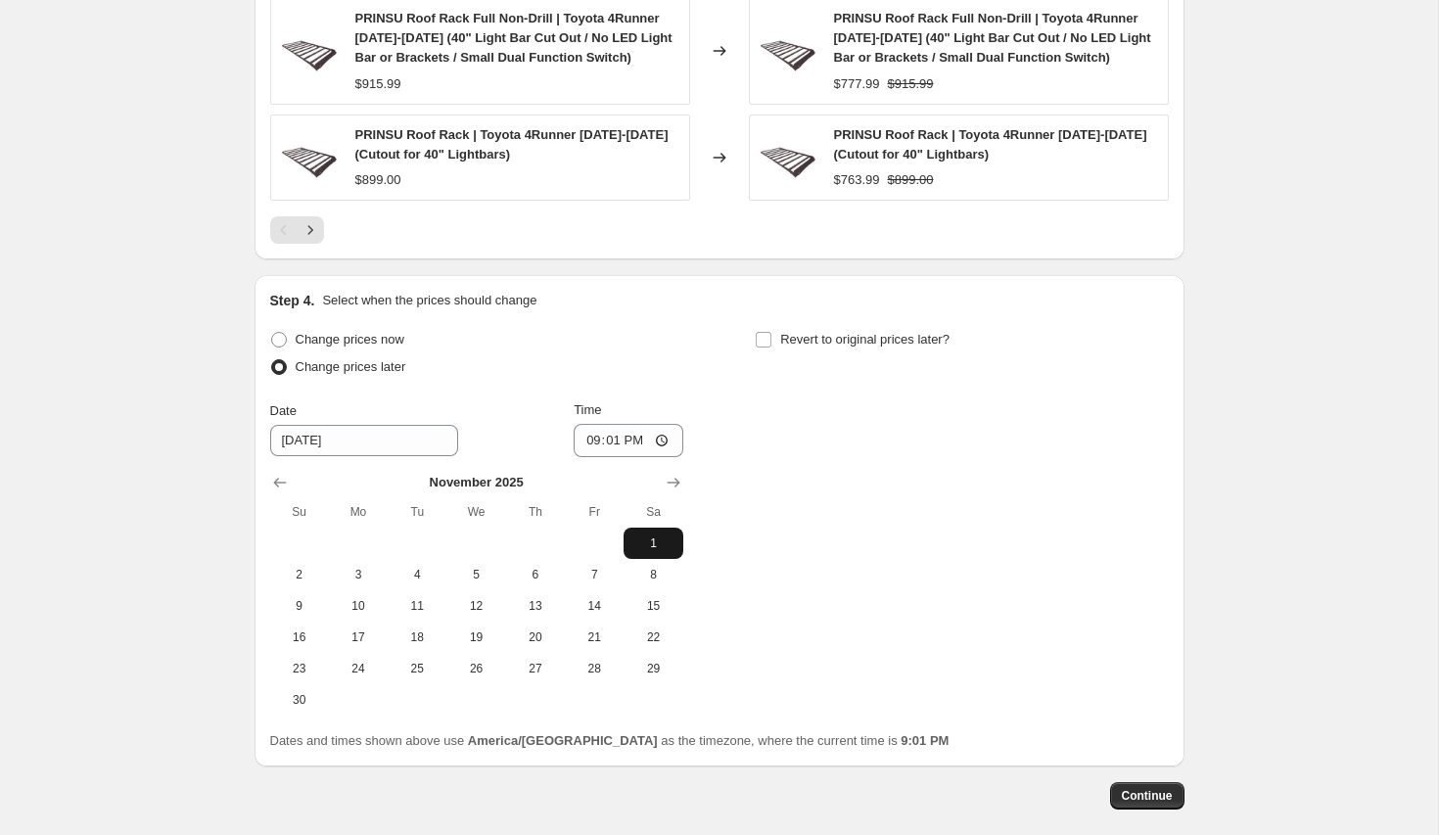
click at [650, 540] on span "1" at bounding box center [653, 544] width 43 height 16
type input "[DATE]"
click at [843, 342] on span "Revert to original prices later?" at bounding box center [864, 339] width 169 height 15
click at [772, 342] on input "Revert to original prices later?" at bounding box center [764, 340] width 16 height 16
checkbox input "true"
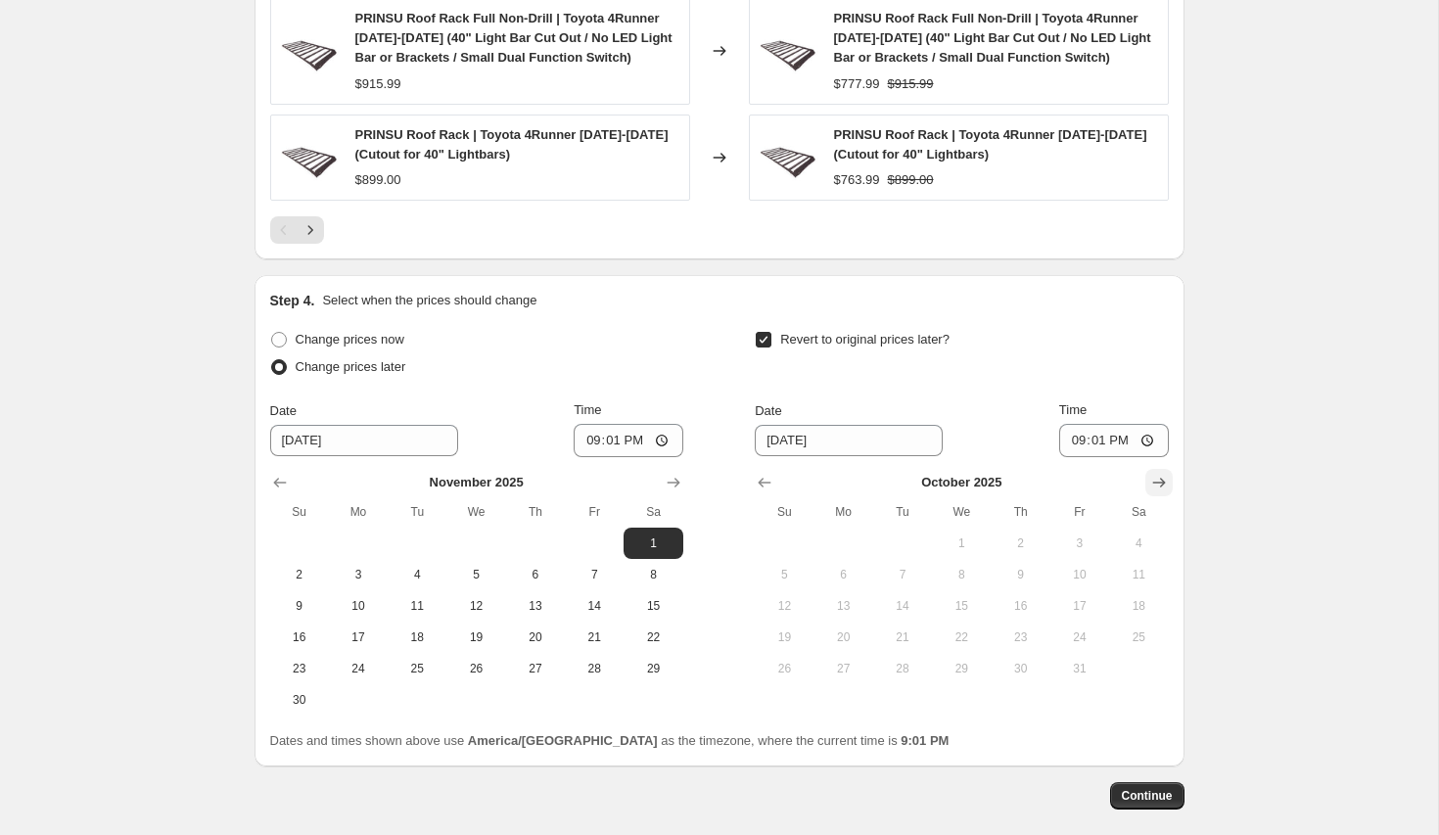
click at [1156, 482] on icon "Show next month, November 2025" at bounding box center [1160, 483] width 20 height 20
click at [1156, 482] on icon "Show next month, December 2025" at bounding box center [1160, 483] width 20 height 20
click at [839, 574] on span "8" at bounding box center [843, 575] width 43 height 16
type input "[DATE]"
click at [610, 444] on input "21:01" at bounding box center [629, 440] width 110 height 33
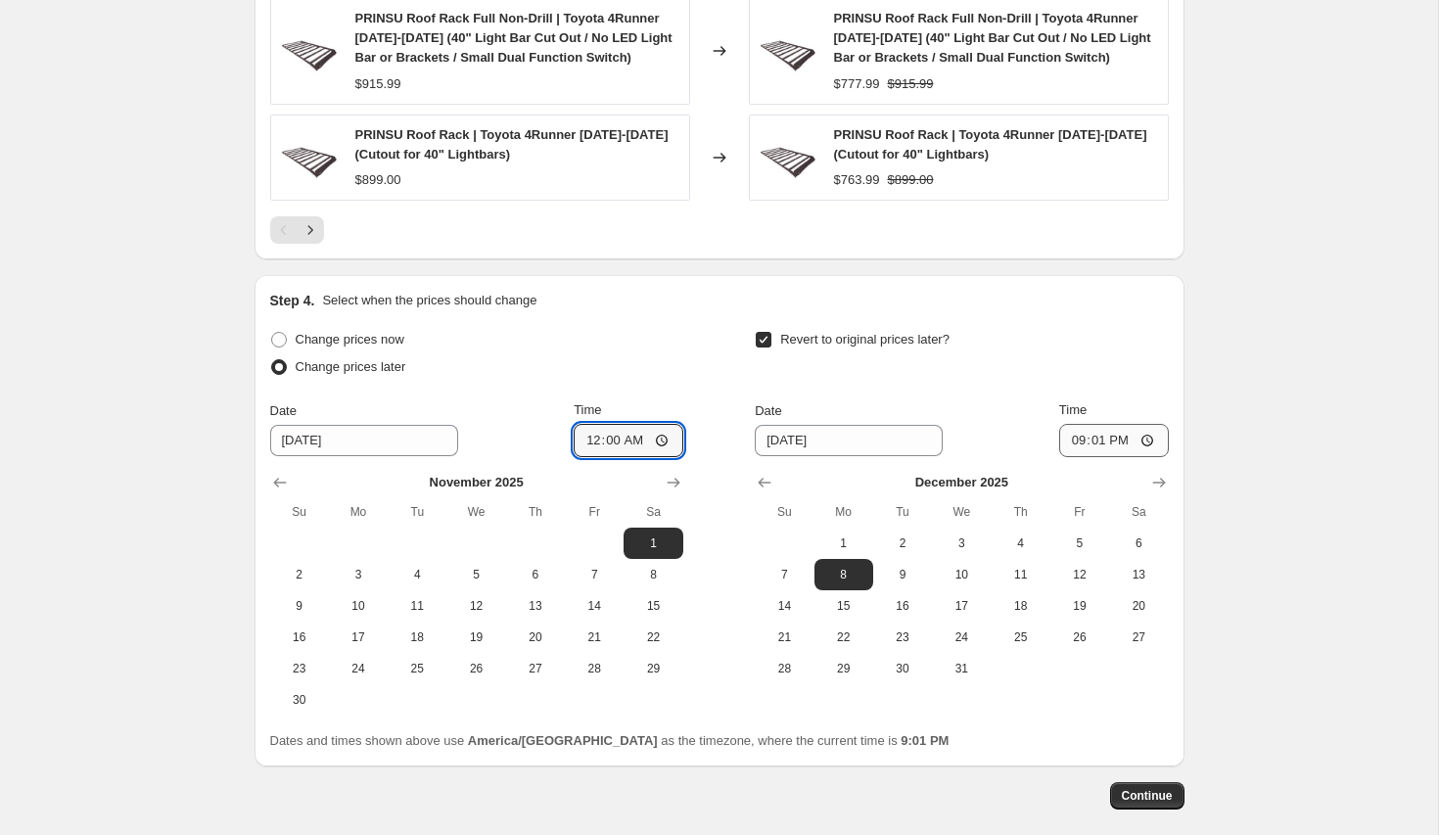
type input "00:00"
click at [1100, 438] on input "21:01" at bounding box center [1114, 440] width 110 height 33
type input "23:59"
click at [1154, 803] on span "Continue" at bounding box center [1147, 796] width 51 height 16
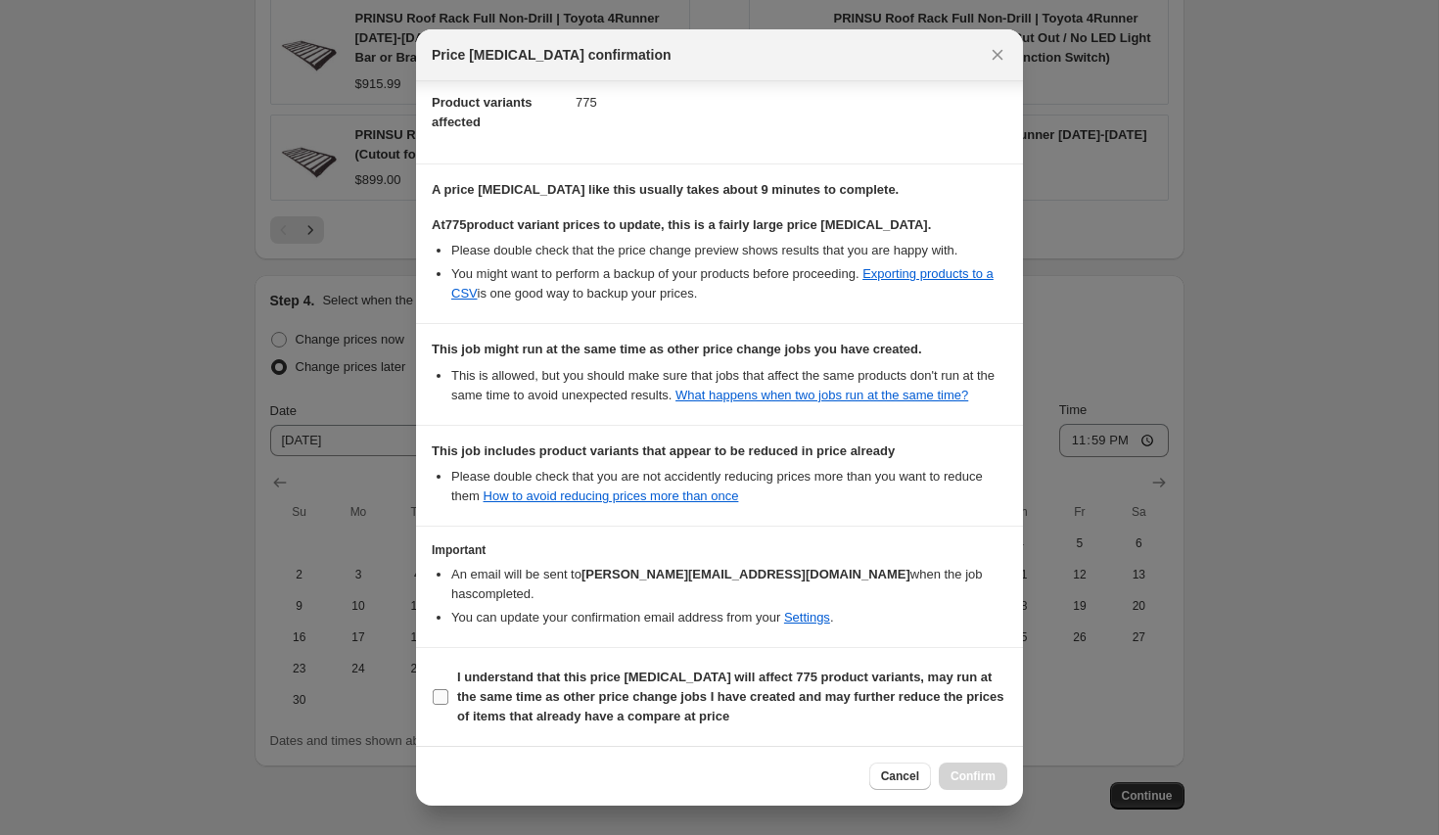
scroll to position [234, 0]
click at [843, 683] on b "I understand that this price [MEDICAL_DATA] will affect 775 product variants, m…" at bounding box center [730, 697] width 546 height 54
click at [448, 689] on input "I understand that this price [MEDICAL_DATA] will affect 775 product variants, m…" at bounding box center [441, 697] width 16 height 16
checkbox input "true"
click at [962, 777] on span "Confirm" at bounding box center [973, 777] width 45 height 16
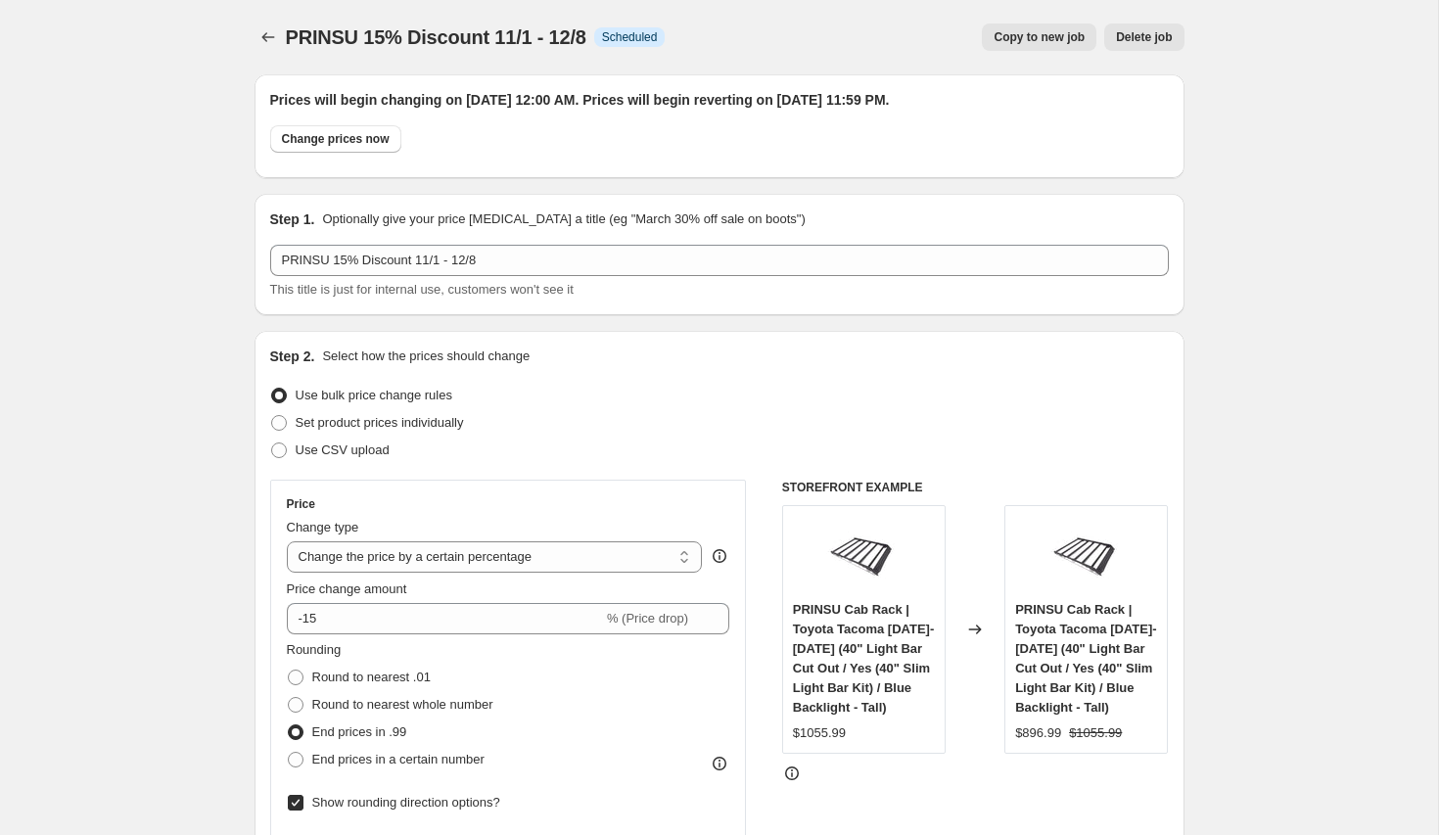
scroll to position [1846, 0]
